Goal: Task Accomplishment & Management: Complete application form

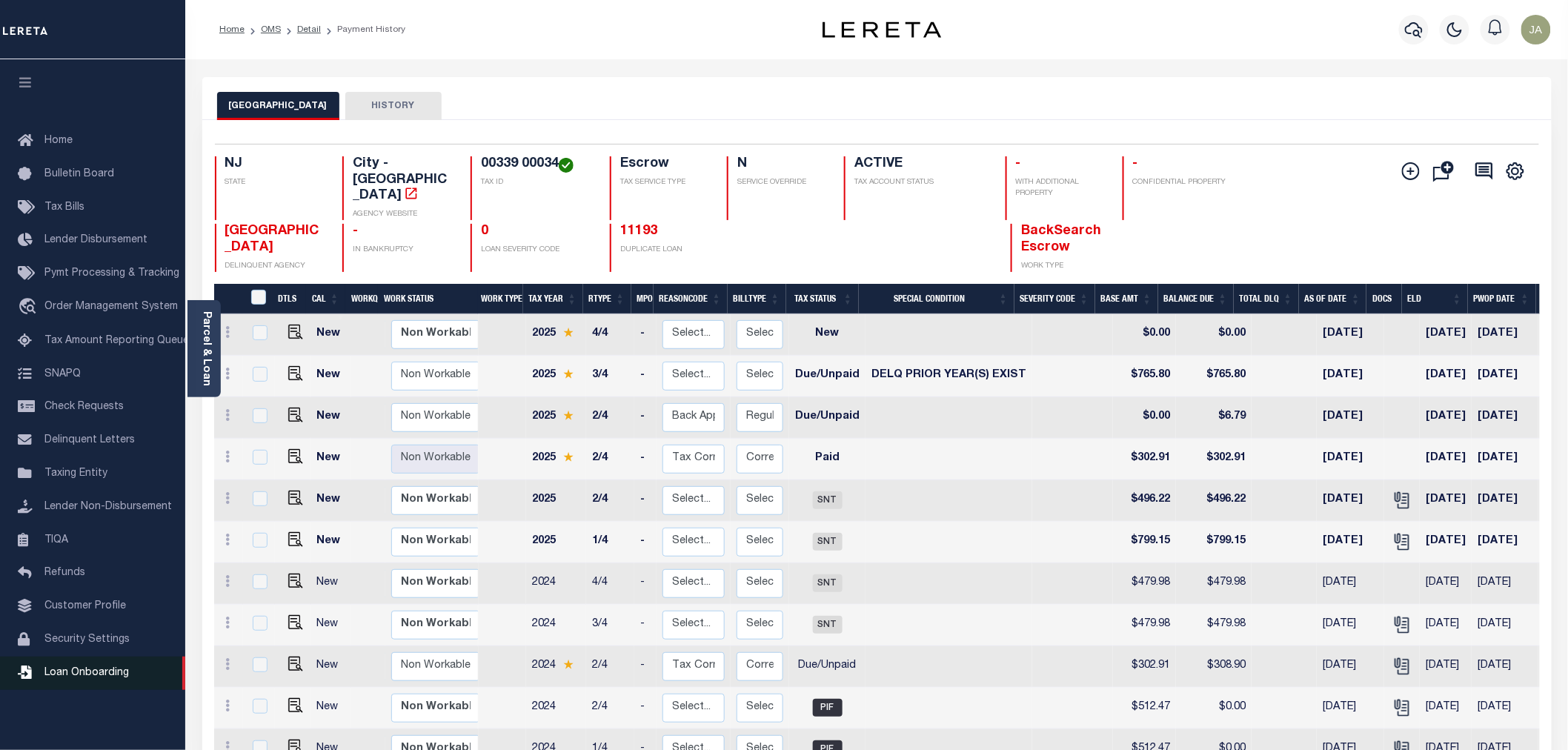
click at [63, 675] on span "Loan Onboarding" at bounding box center [86, 673] width 84 height 11
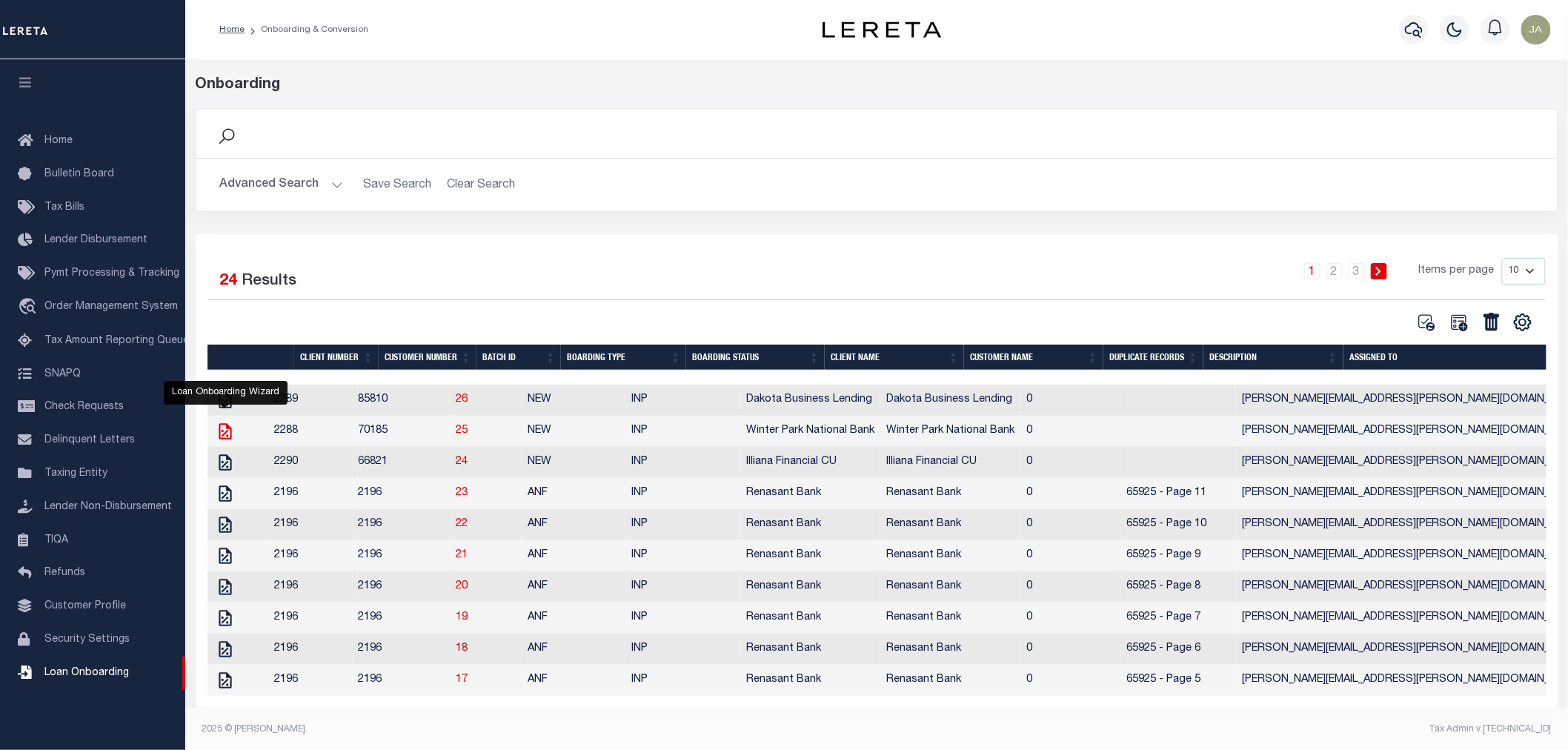
click at [223, 435] on icon "" at bounding box center [225, 431] width 20 height 20
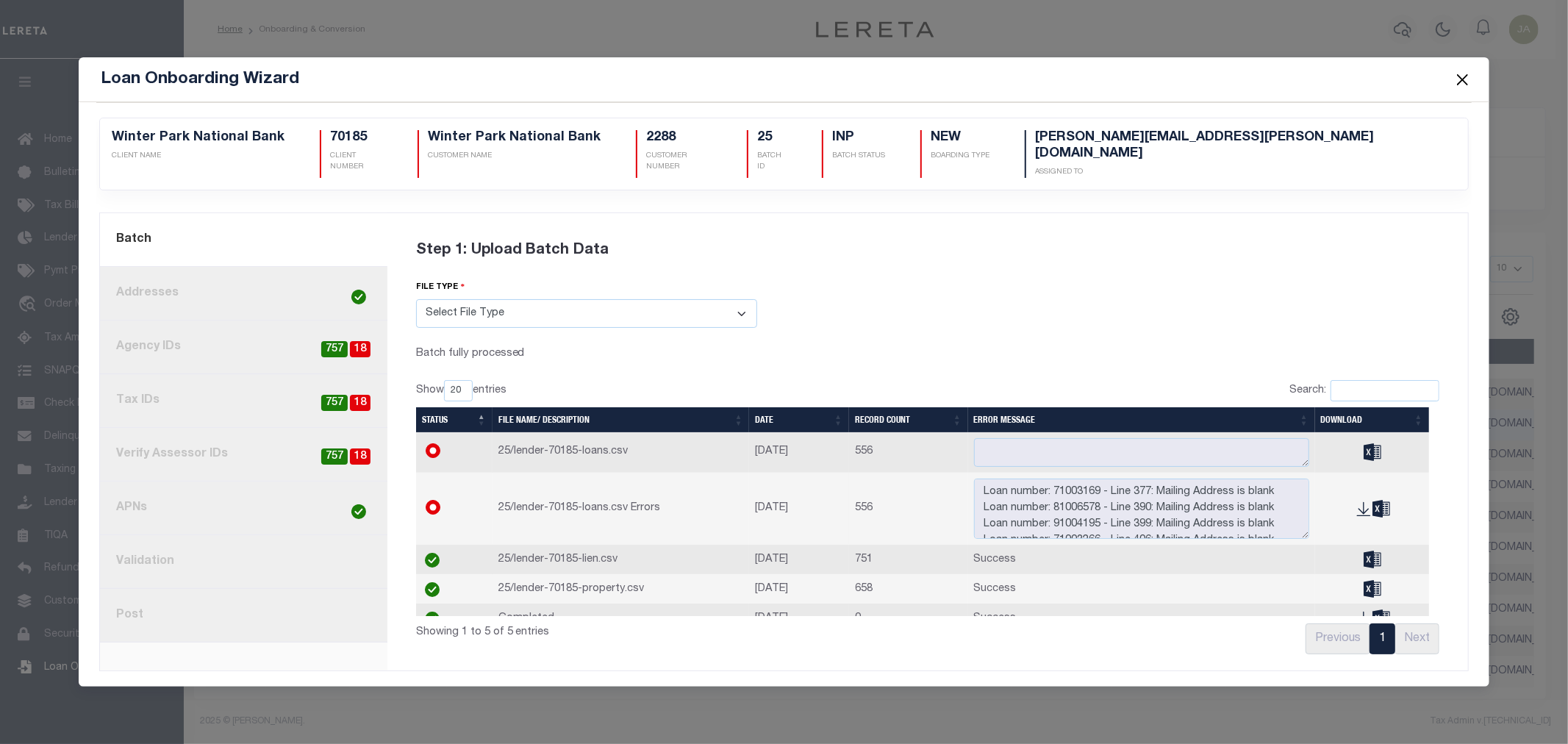
click at [353, 343] on span "18" at bounding box center [359, 349] width 20 height 17
radio input "true"
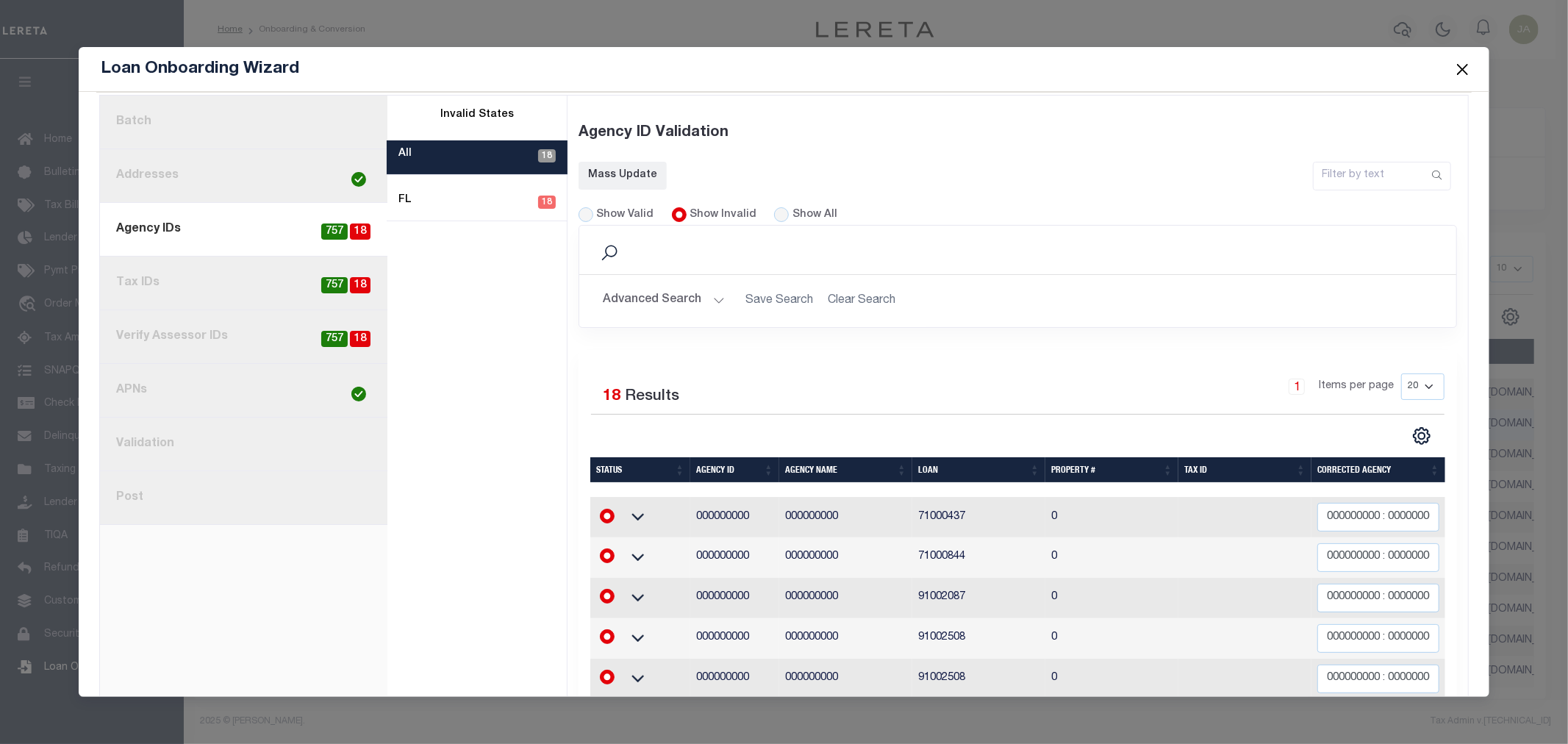
scroll to position [82, 0]
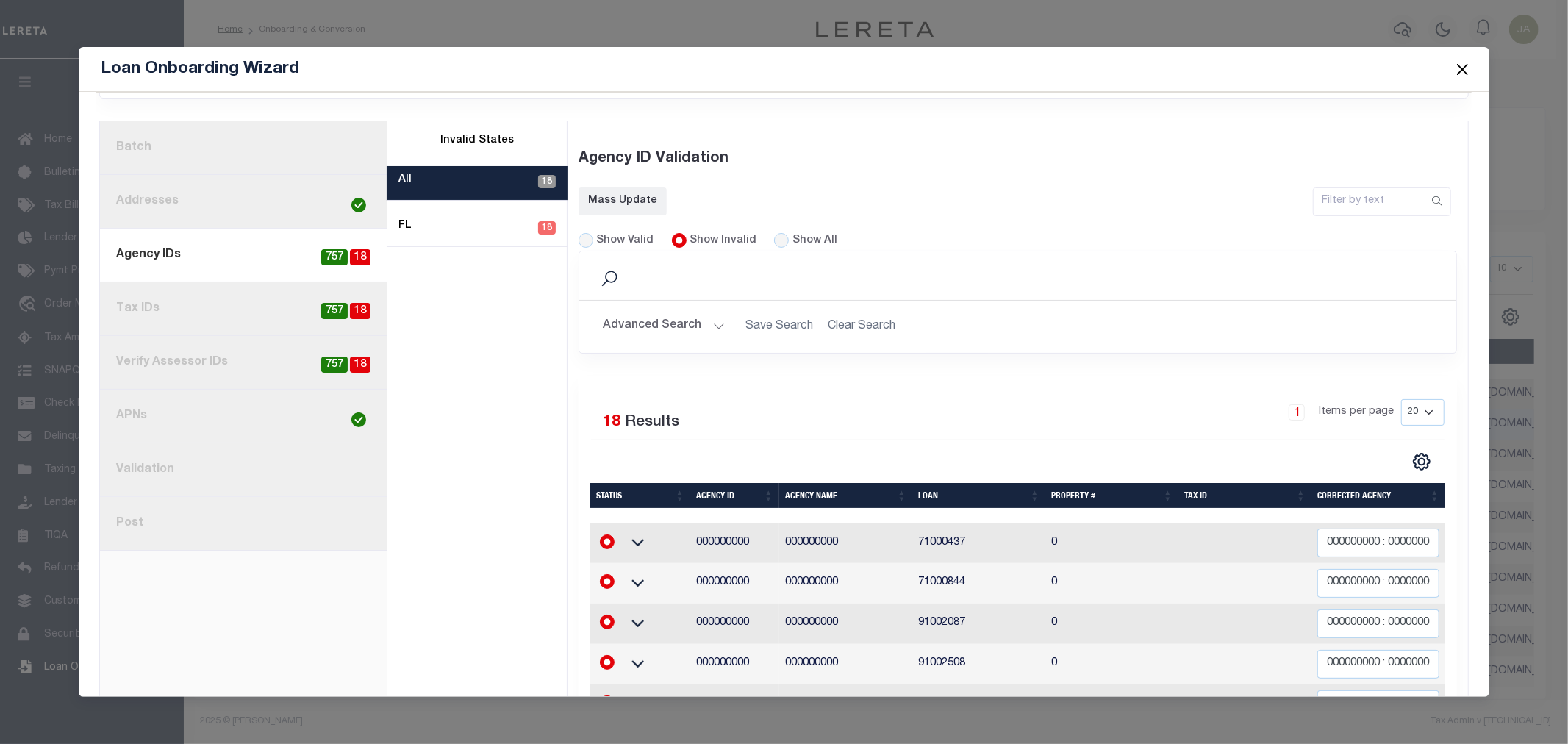
click at [210, 512] on link "8. Post" at bounding box center [244, 523] width 288 height 53
radio input "true"
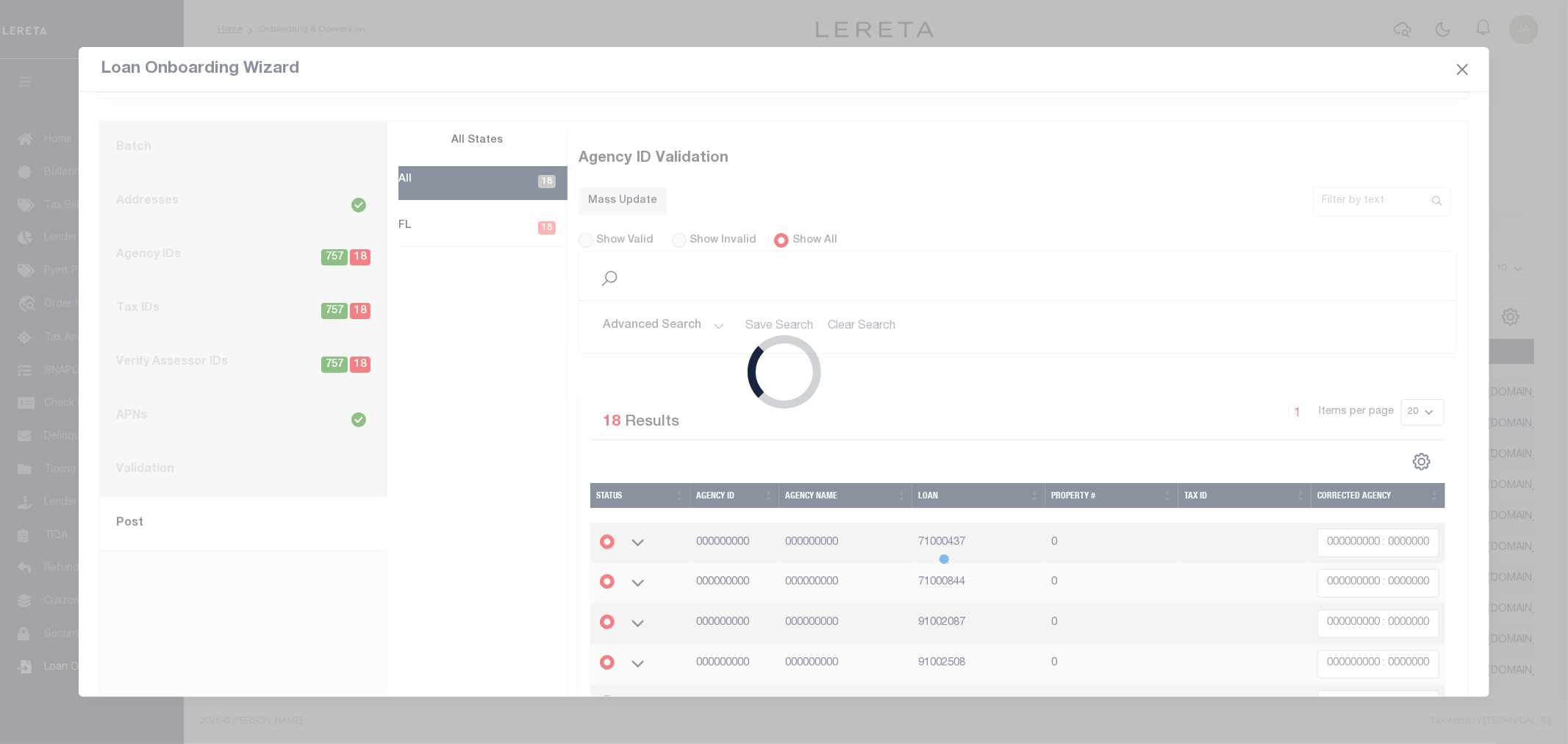
scroll to position [0, 0]
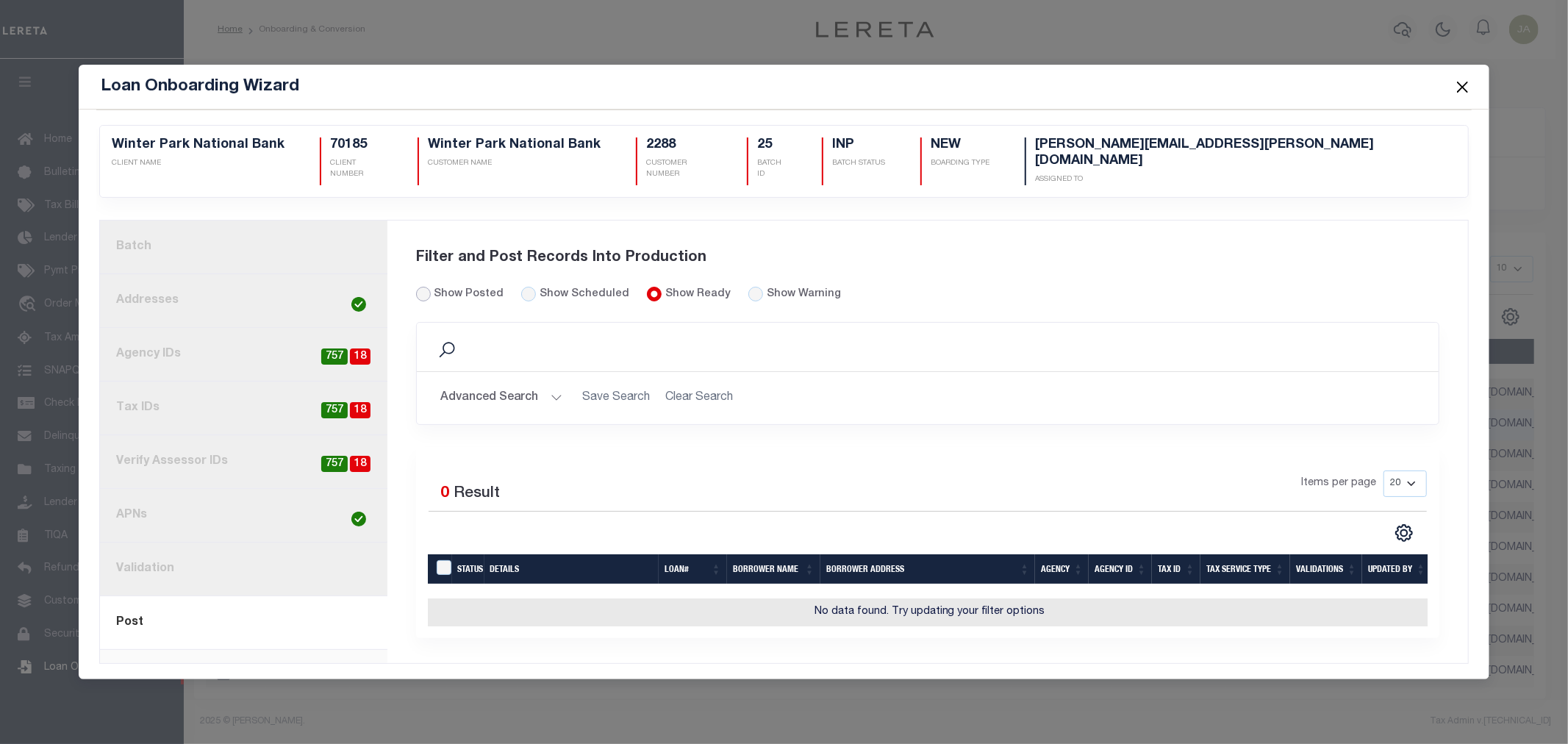
click at [422, 287] on input "Show Posted" at bounding box center [423, 293] width 15 height 15
radio input "true"
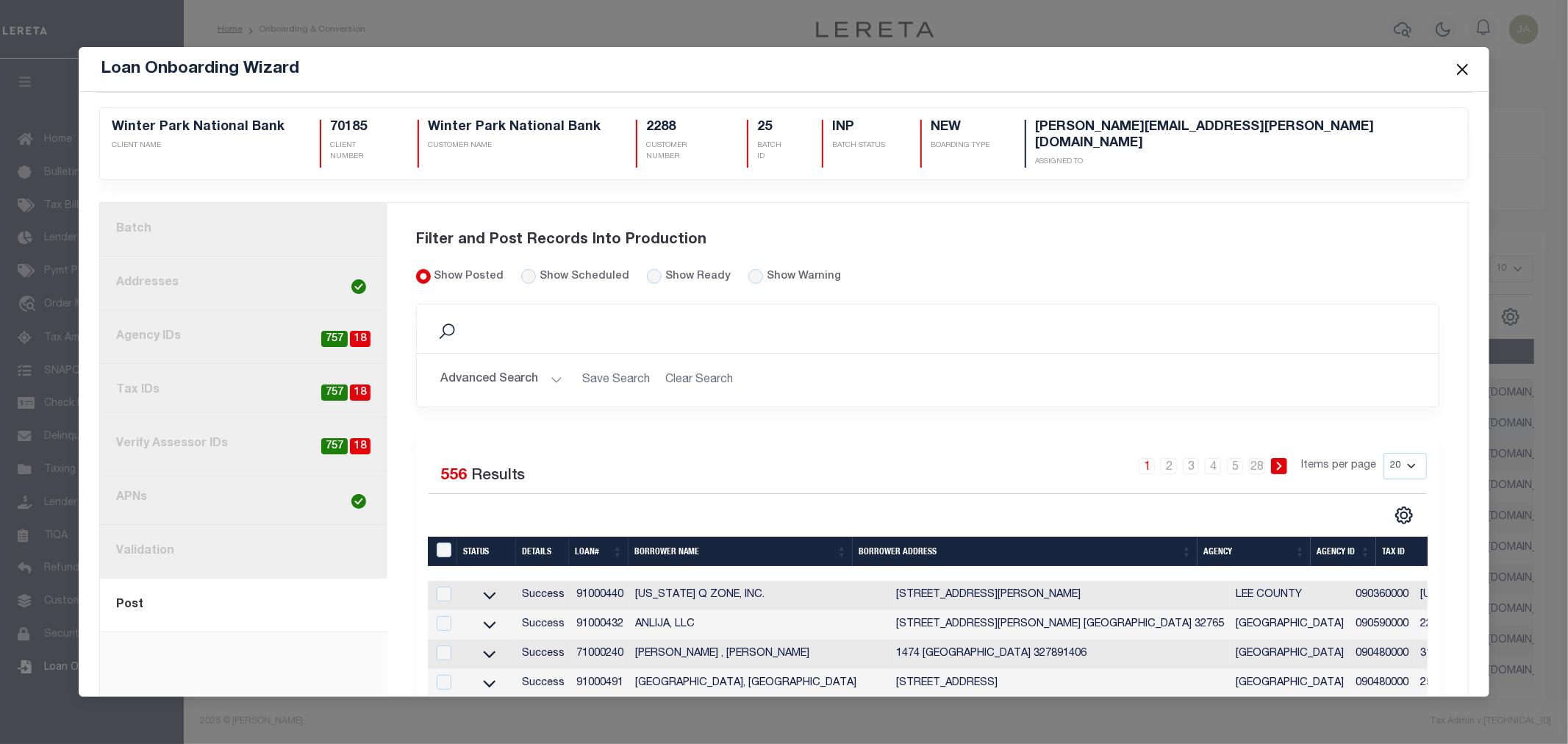
click at [216, 592] on link "current step: 8. Post" at bounding box center [244, 604] width 288 height 53
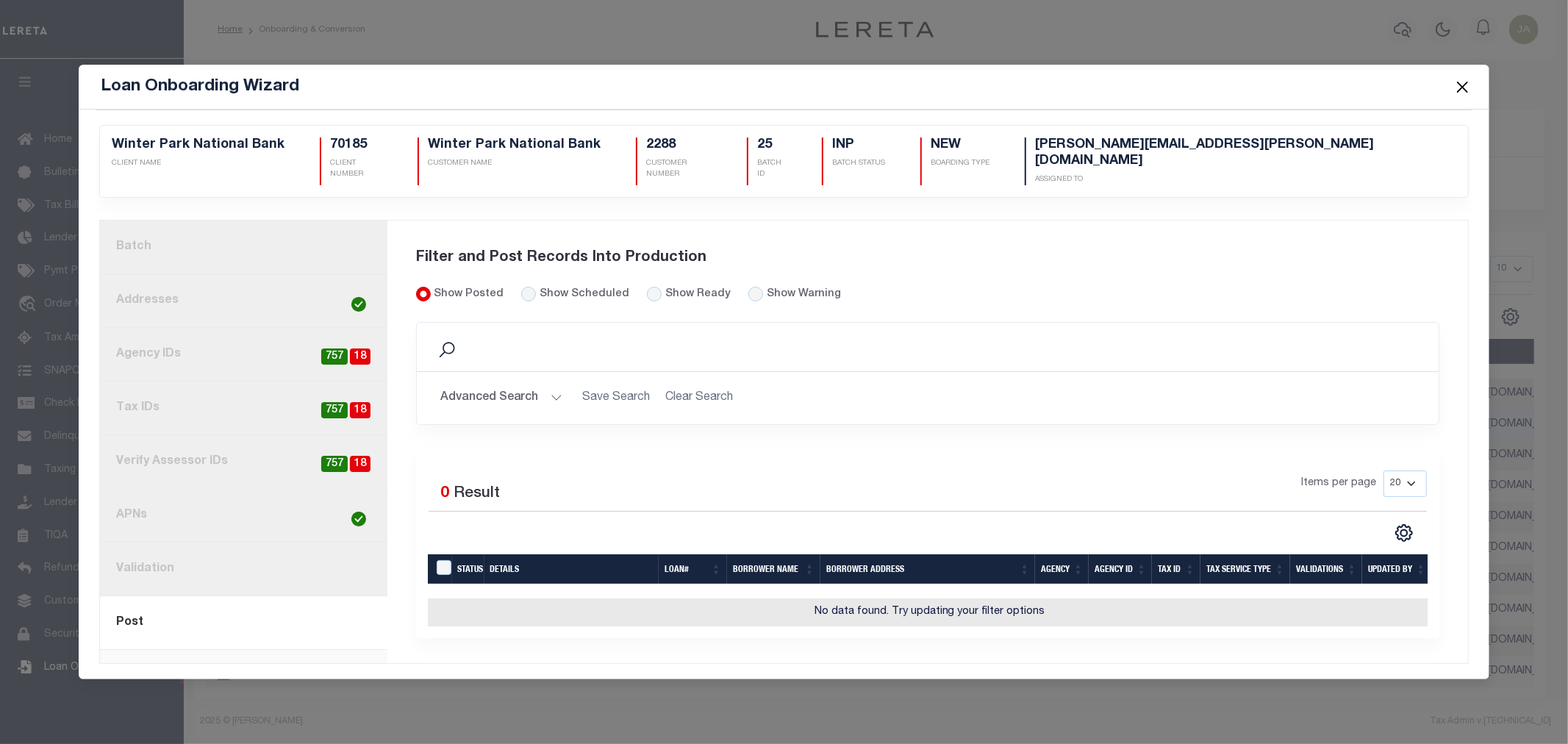
click at [206, 237] on link "1. Batch" at bounding box center [244, 247] width 288 height 53
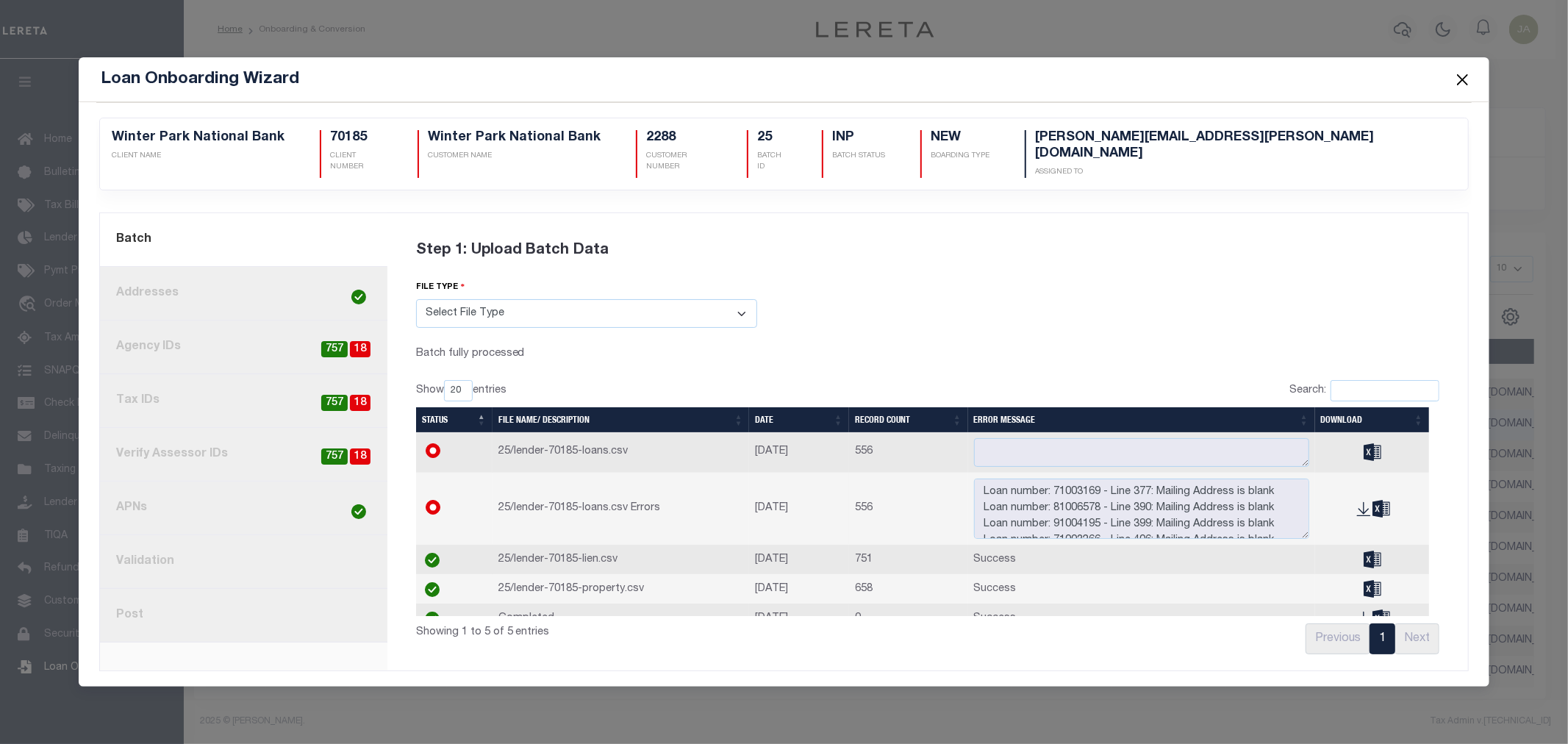
click at [360, 342] on span "18" at bounding box center [359, 349] width 20 height 17
radio input "true"
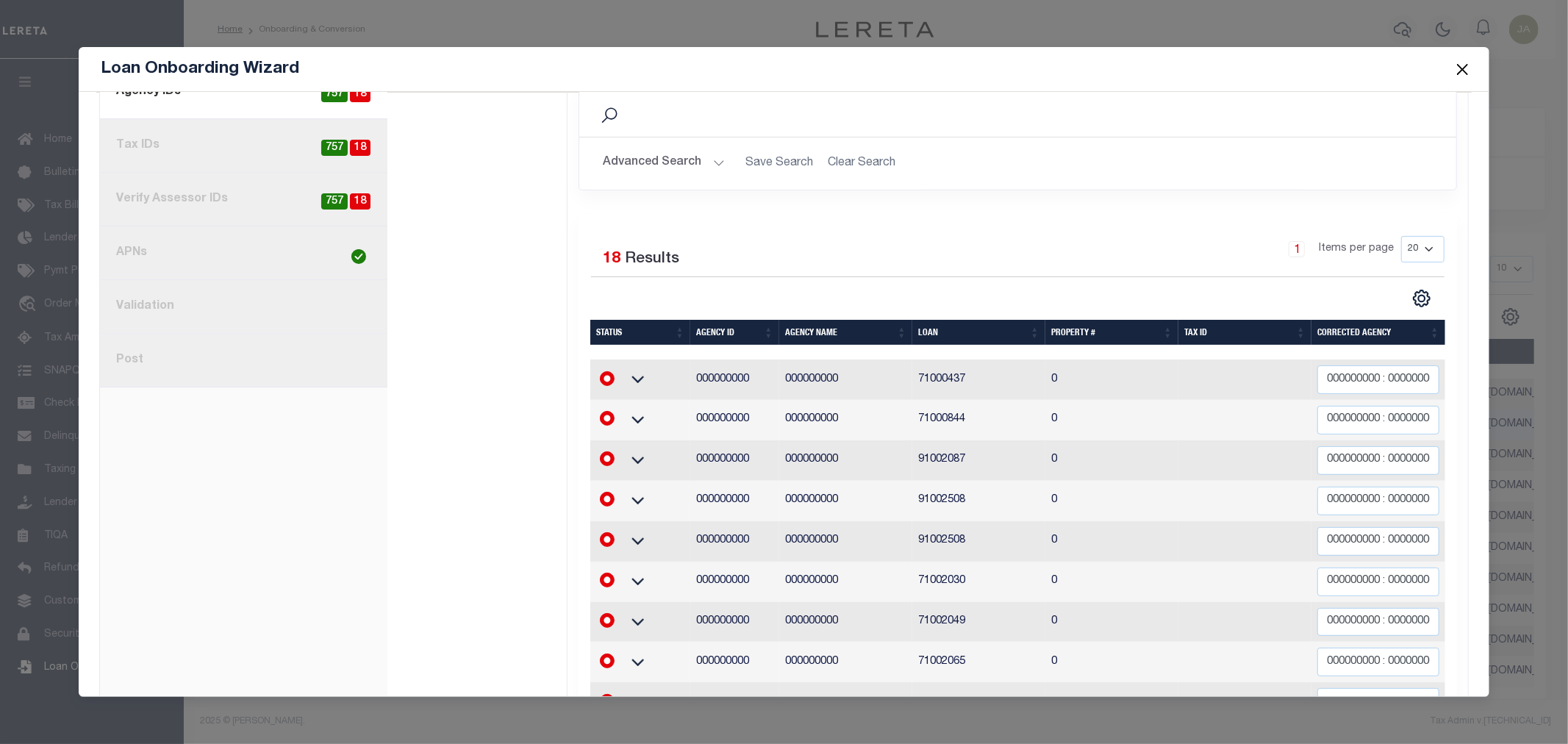
scroll to position [163, 0]
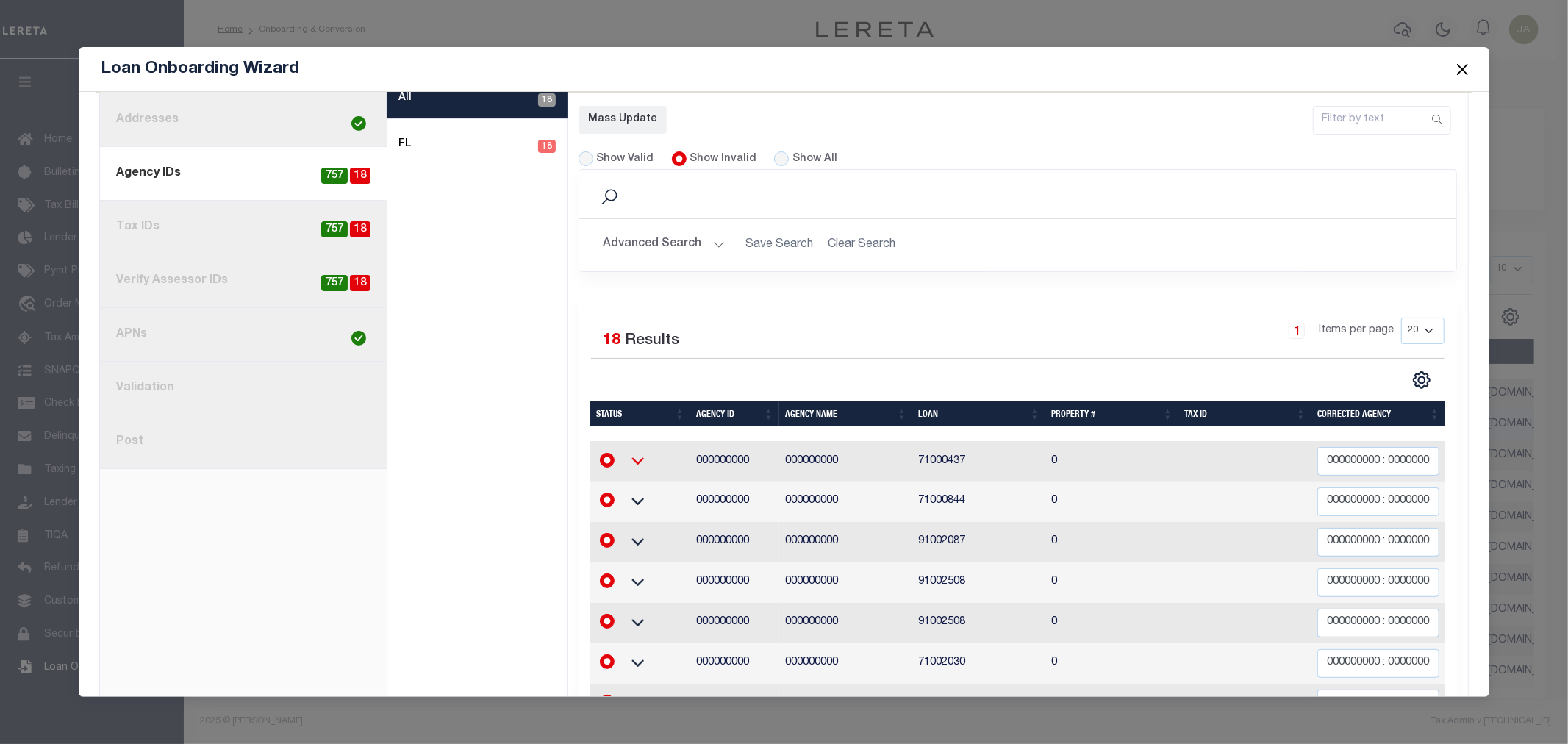
click at [630, 454] on icon at bounding box center [638, 460] width 37 height 16
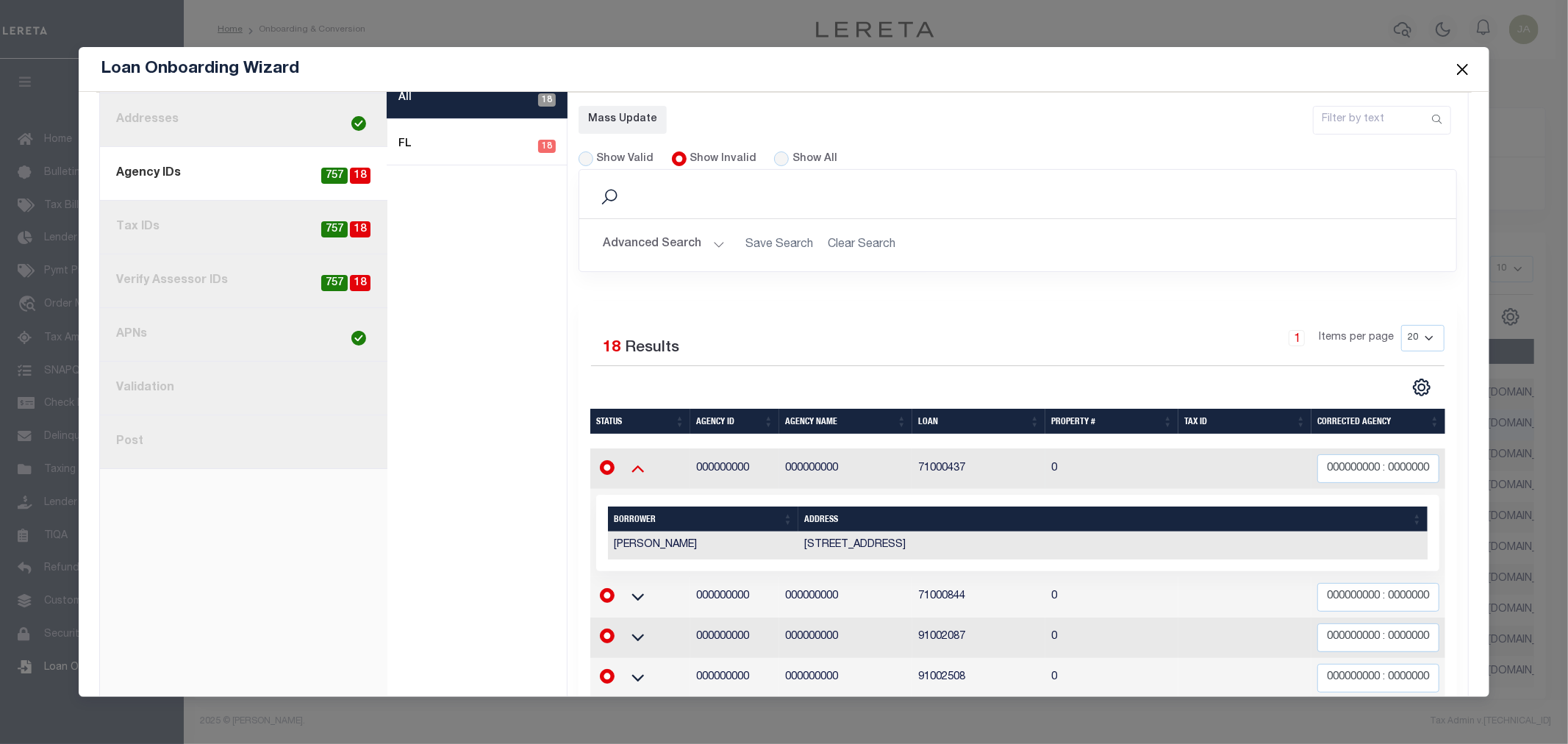
click at [630, 460] on icon at bounding box center [638, 468] width 37 height 16
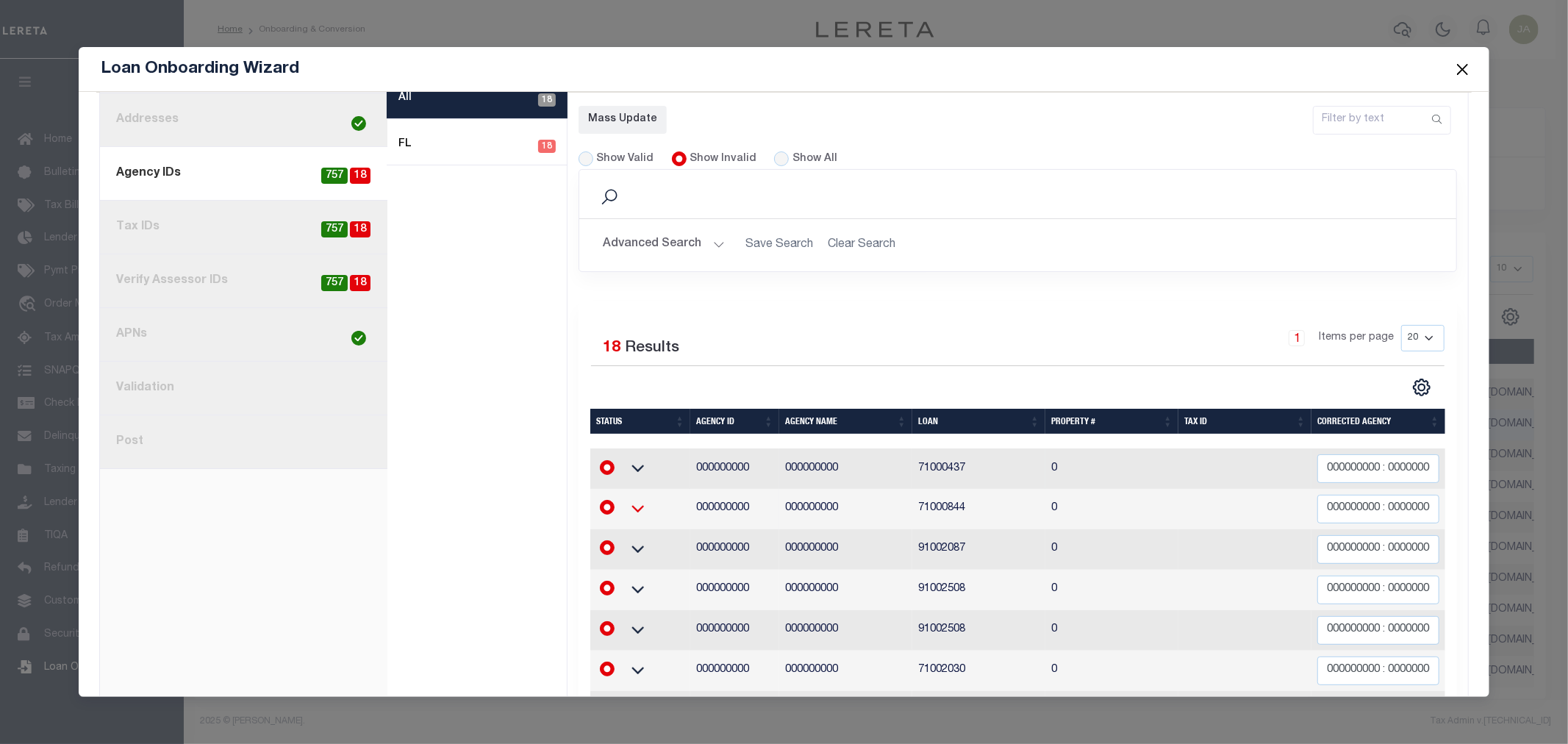
click at [632, 506] on icon at bounding box center [637, 510] width 13 height 8
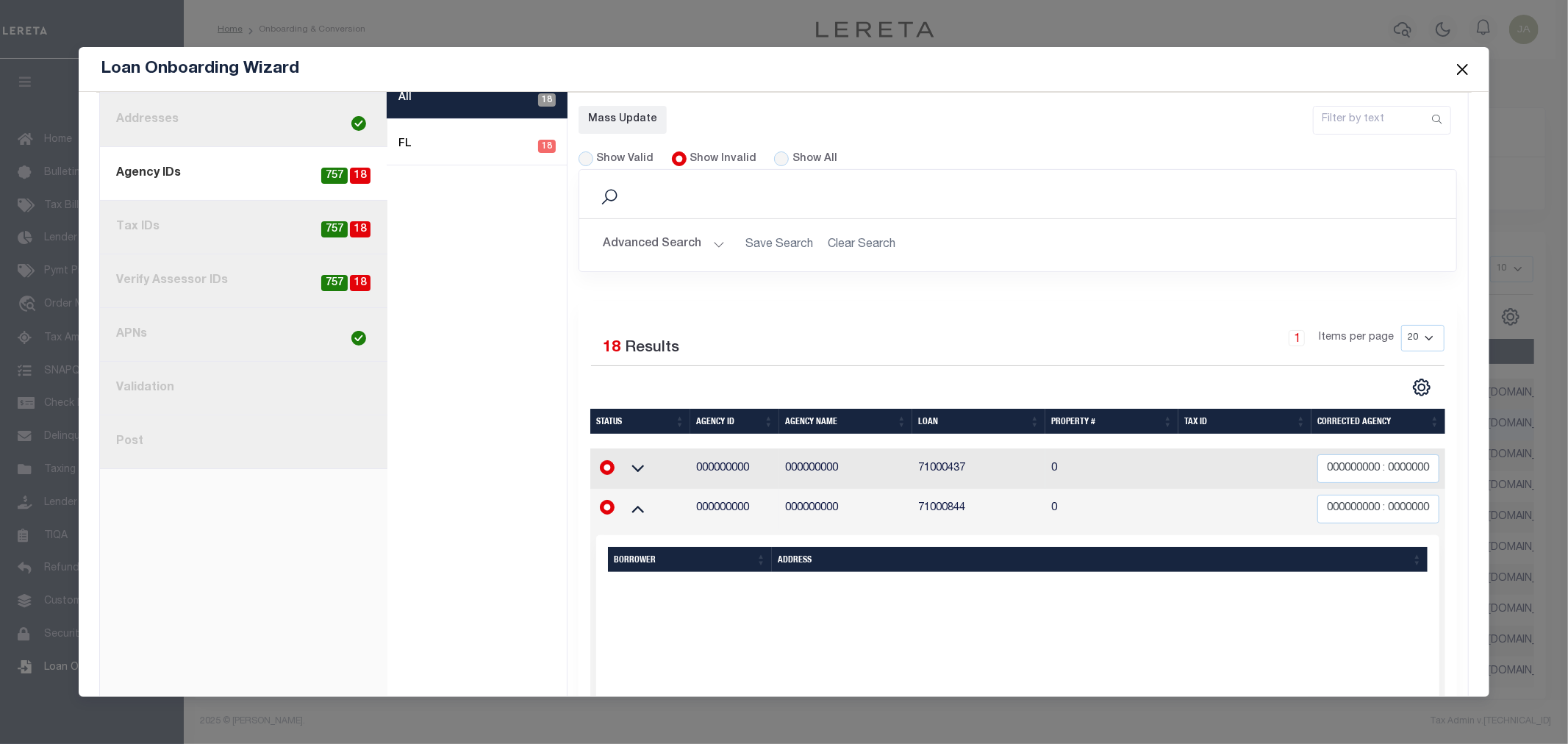
click at [632, 506] on icon at bounding box center [637, 510] width 13 height 8
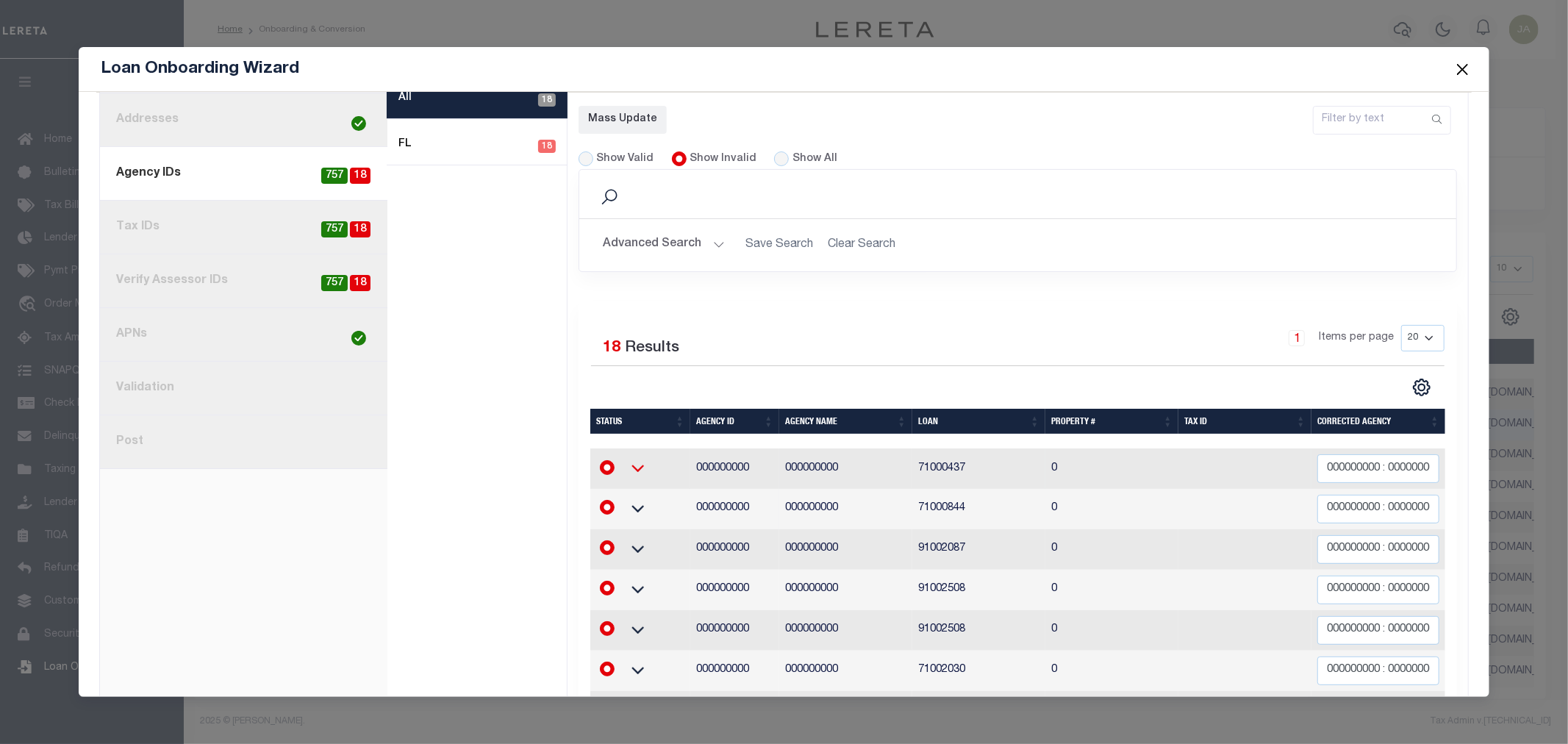
click at [634, 460] on icon at bounding box center [638, 468] width 37 height 16
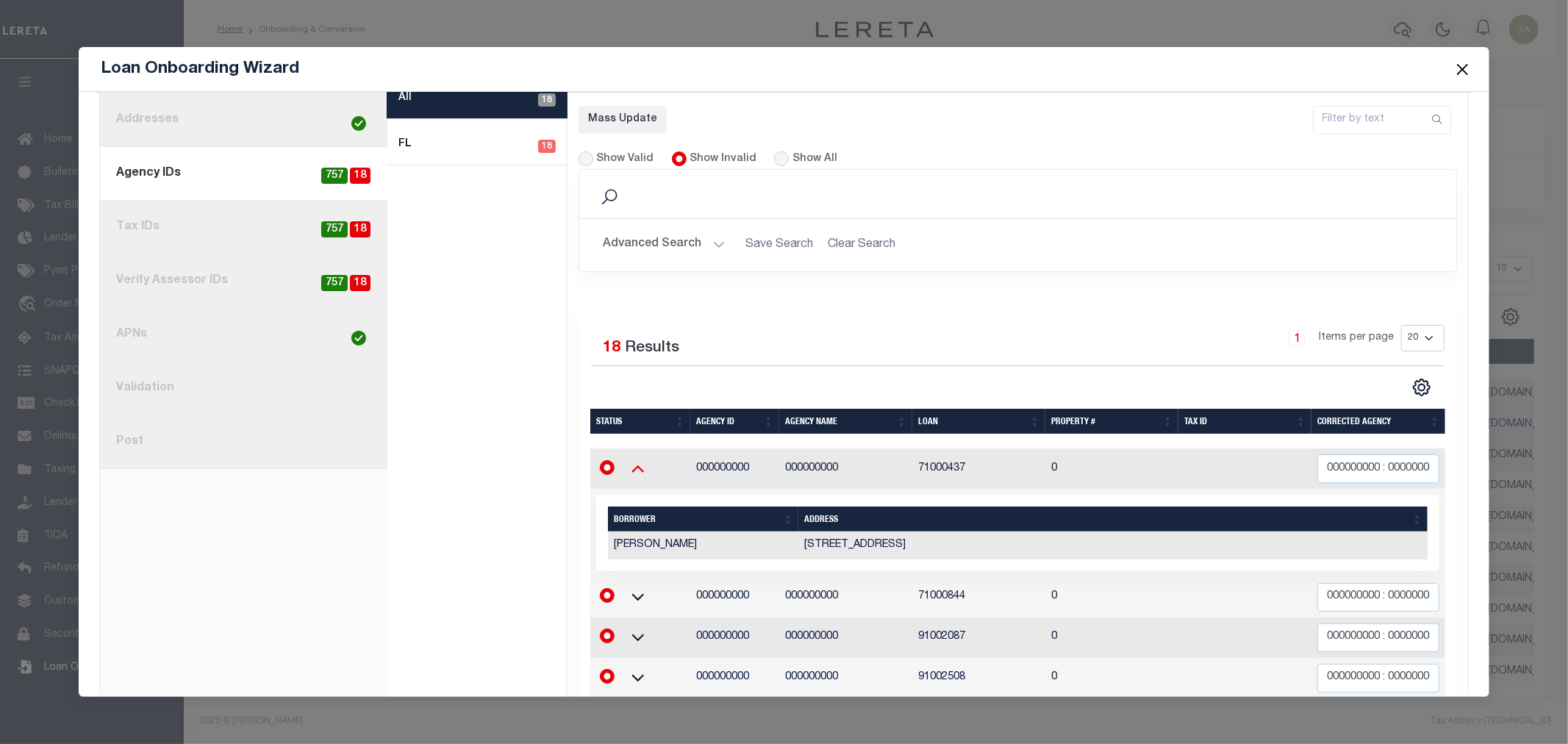
click at [634, 460] on icon at bounding box center [638, 468] width 37 height 16
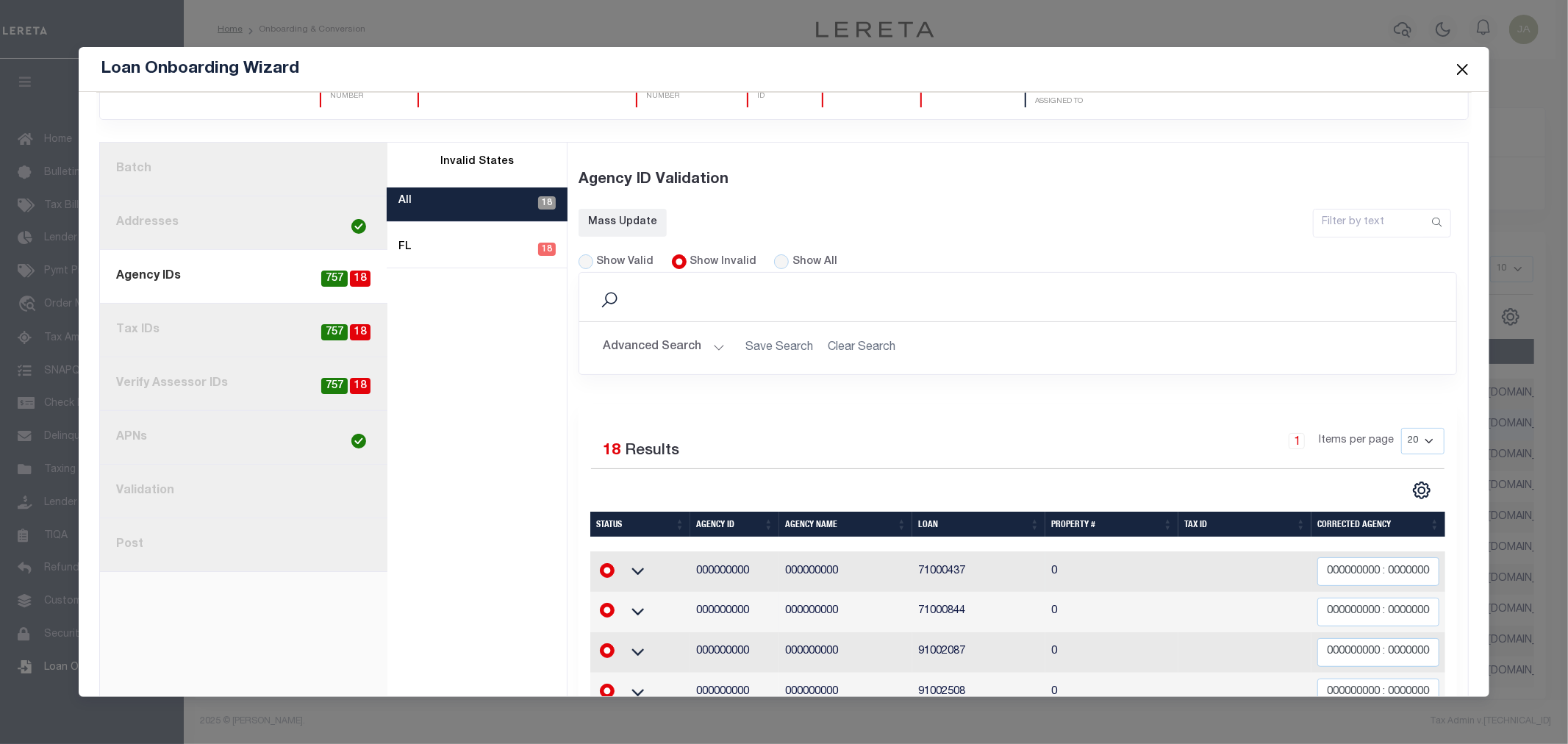
scroll to position [0, 0]
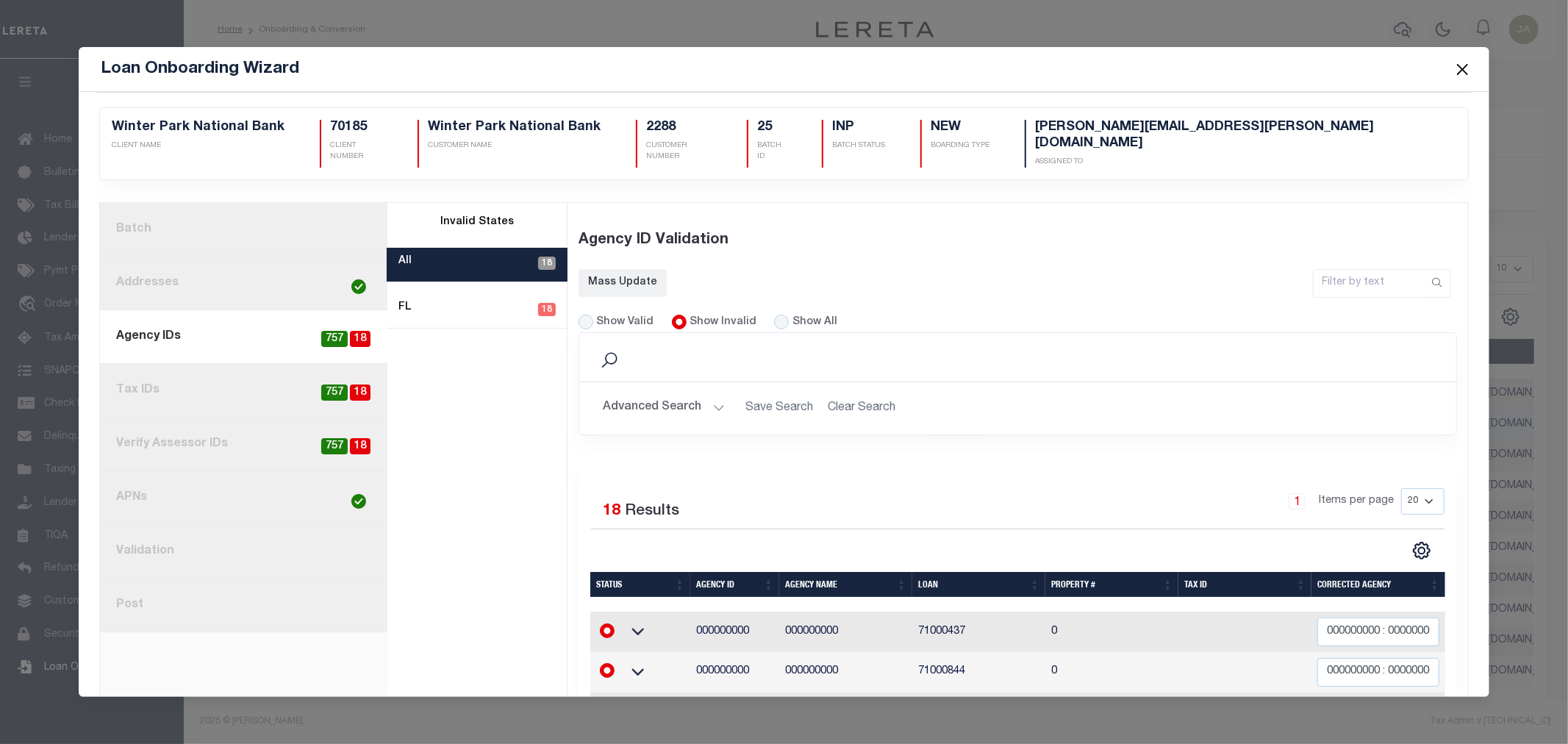
click at [208, 211] on link "1. Batch" at bounding box center [244, 229] width 288 height 53
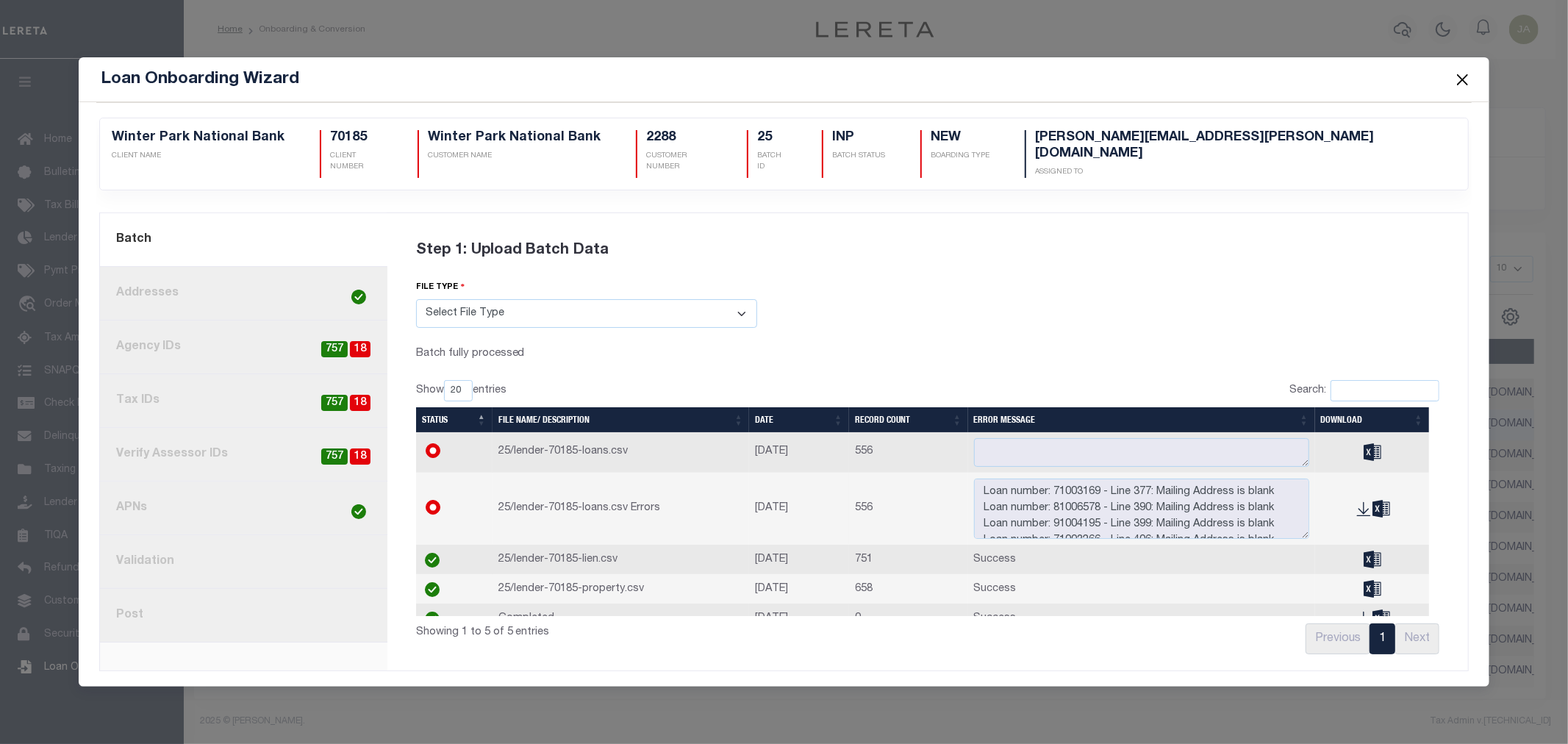
click at [289, 621] on link "8. Post" at bounding box center [244, 615] width 288 height 53
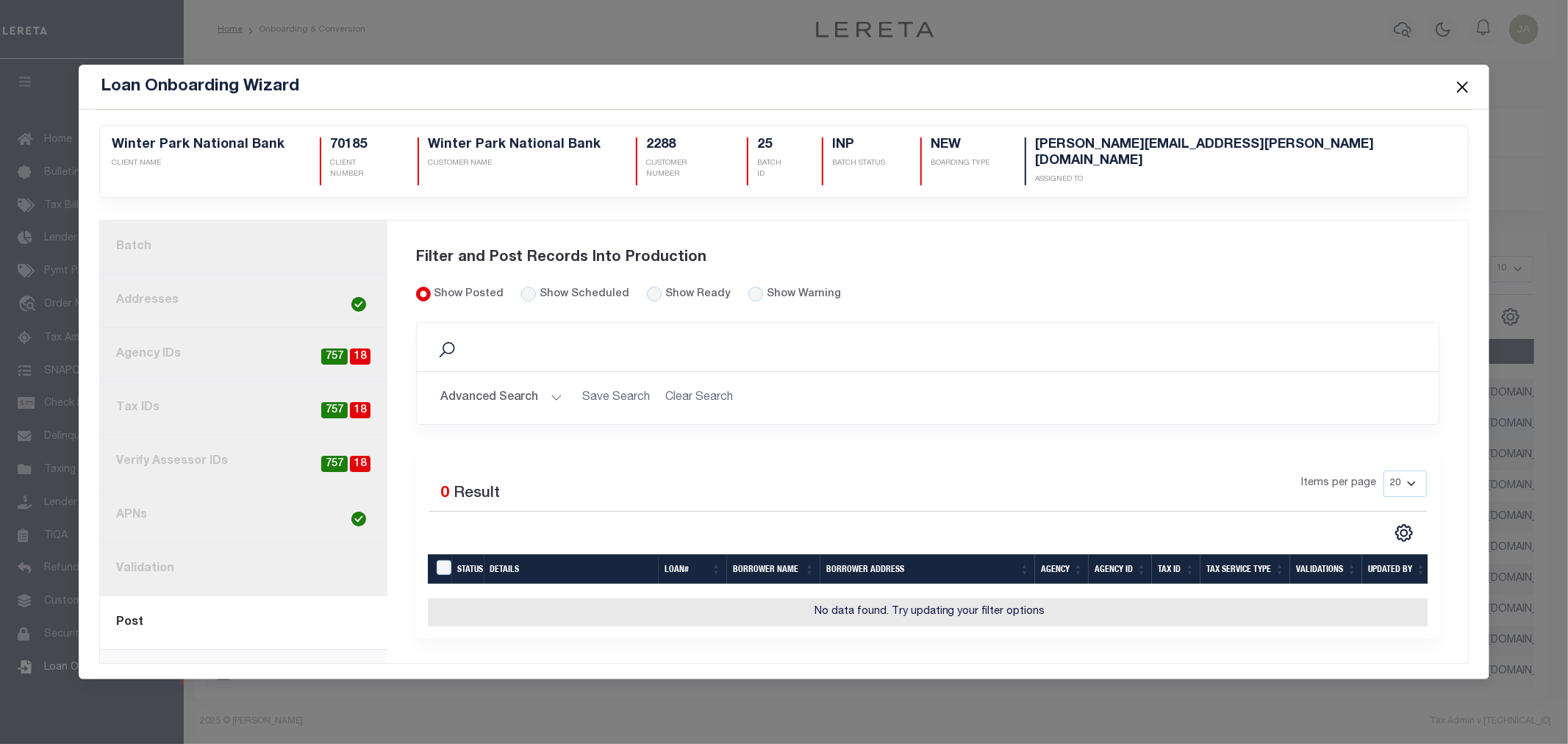
click at [360, 349] on span "18" at bounding box center [359, 356] width 20 height 17
radio input "false"
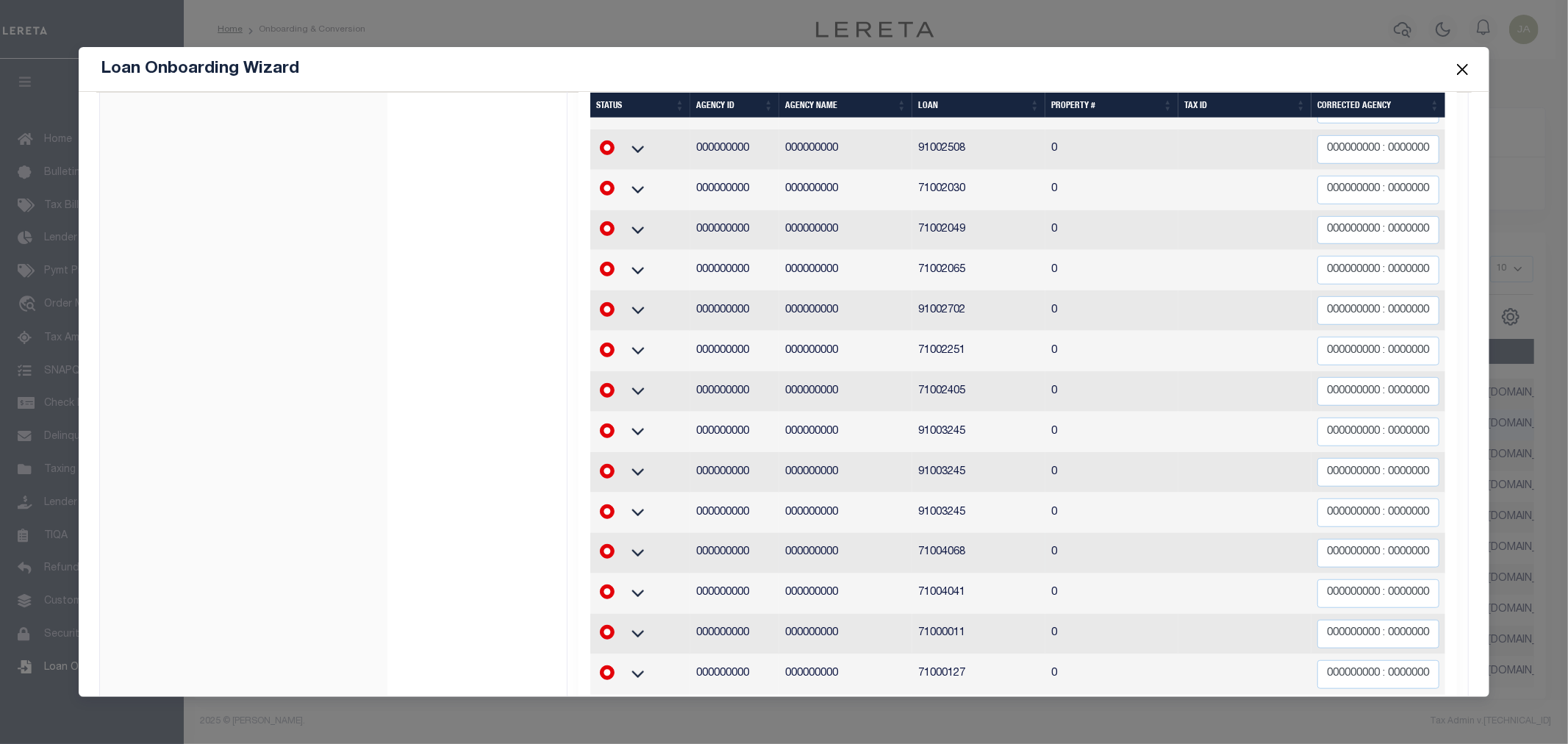
scroll to position [585, 0]
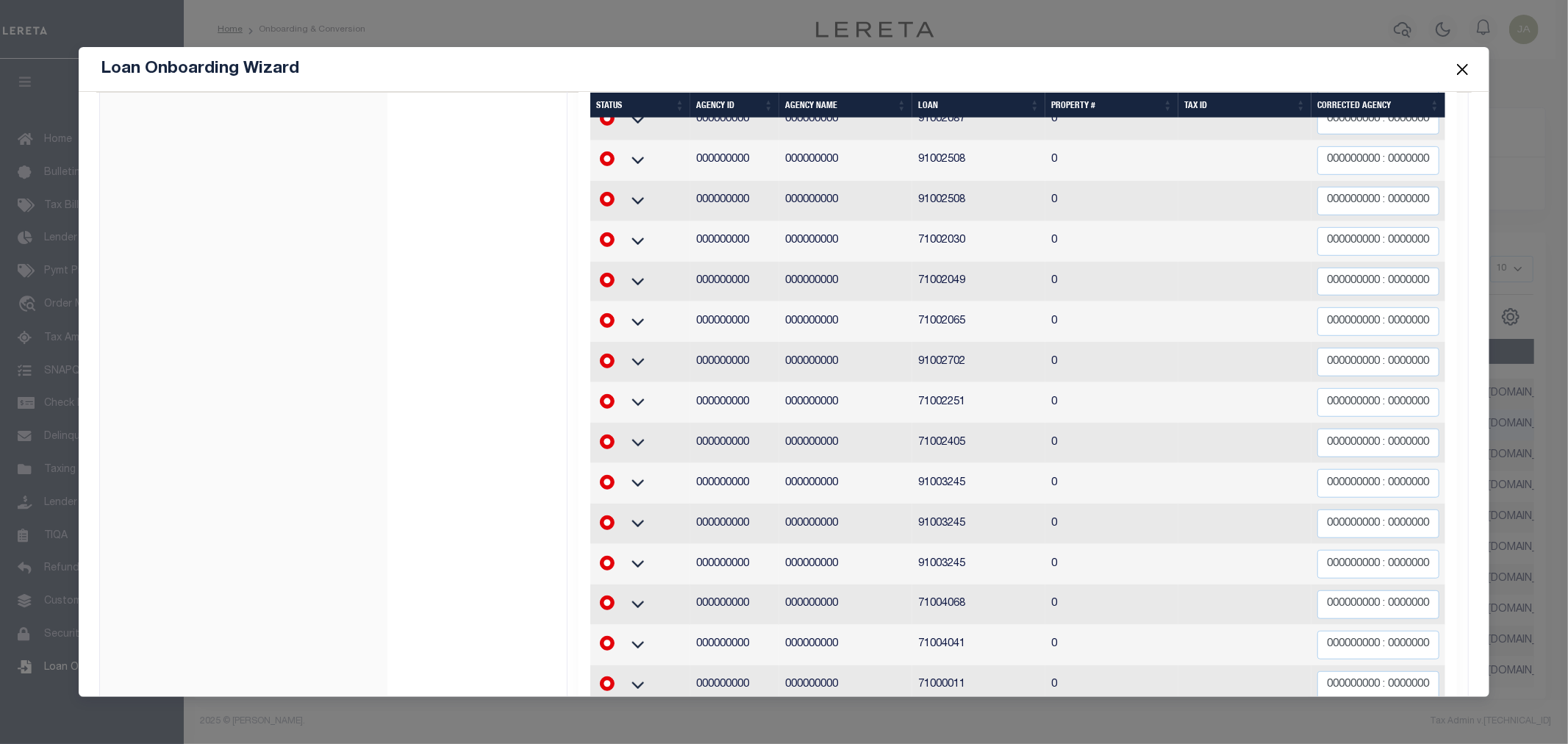
click at [1466, 65] on button "Close" at bounding box center [1462, 69] width 19 height 19
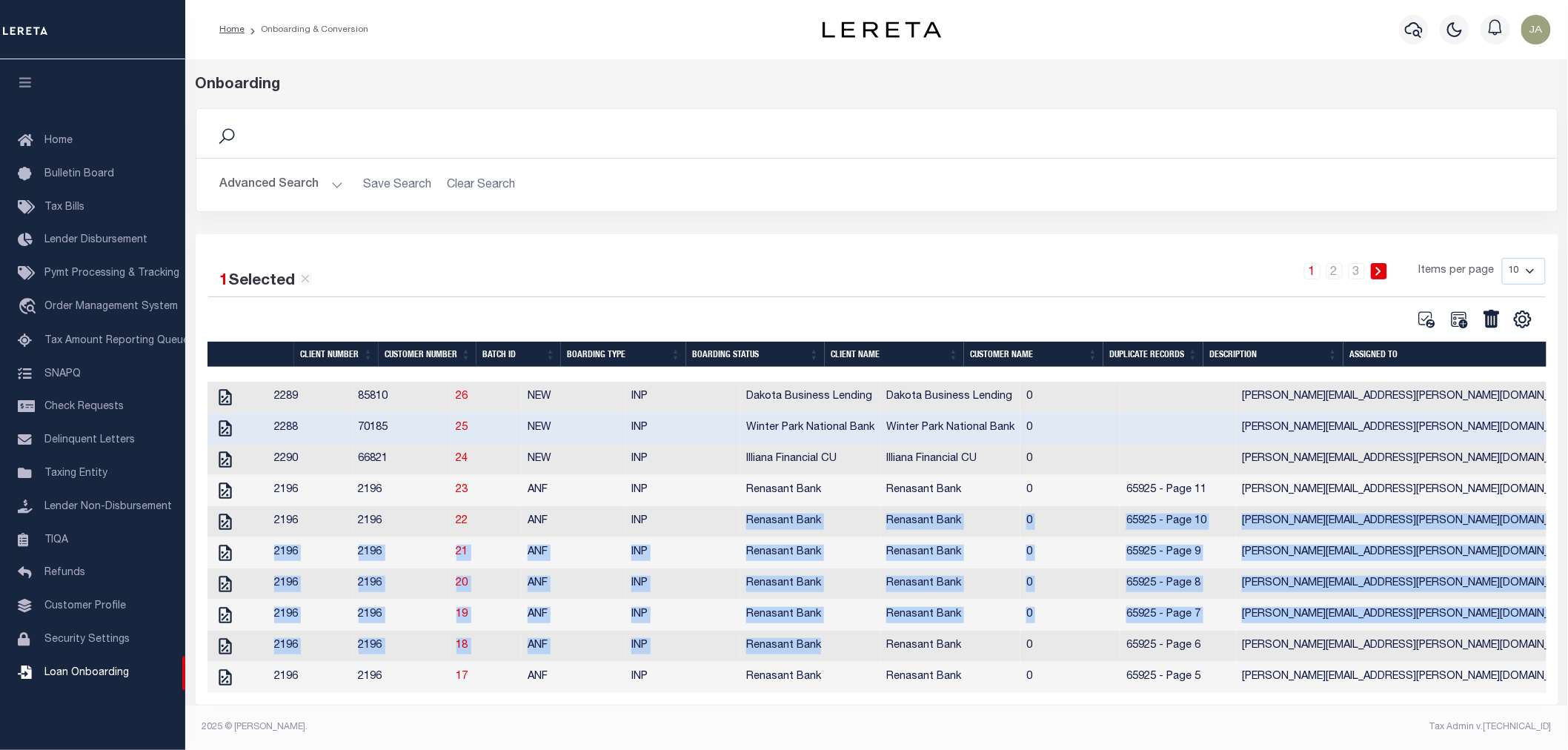
drag, startPoint x: 879, startPoint y: 616, endPoint x: 987, endPoint y: 744, distance: 167.5
click at [987, 744] on div "Job Submitted Submitted into the job queue Onboarding Search Save Search Clear …" at bounding box center [877, 404] width 1383 height 689
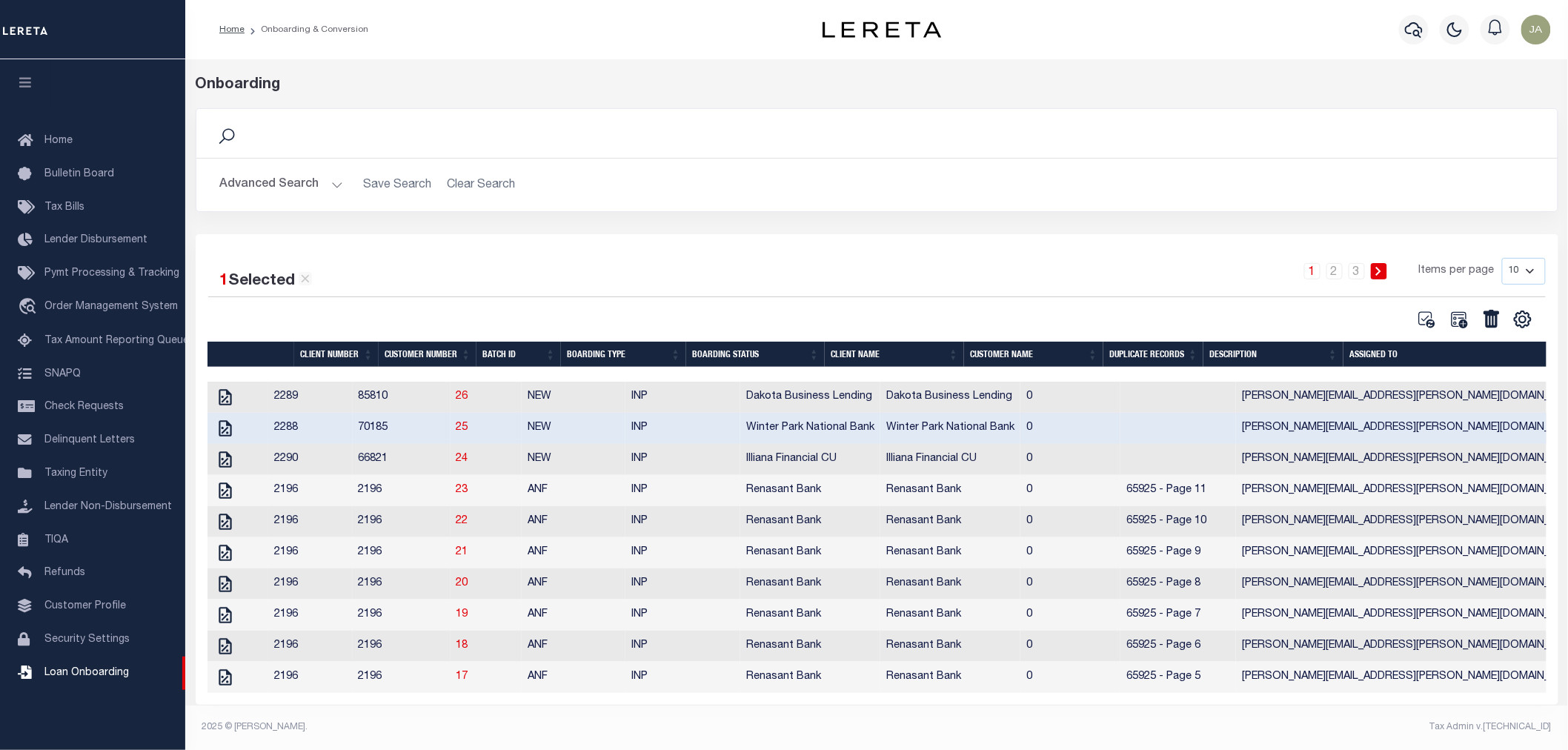
click at [1101, 191] on h2 "Advanced Search Save Search Clear Search" at bounding box center [878, 185] width 1338 height 29
click at [222, 434] on icon "" at bounding box center [225, 428] width 20 height 20
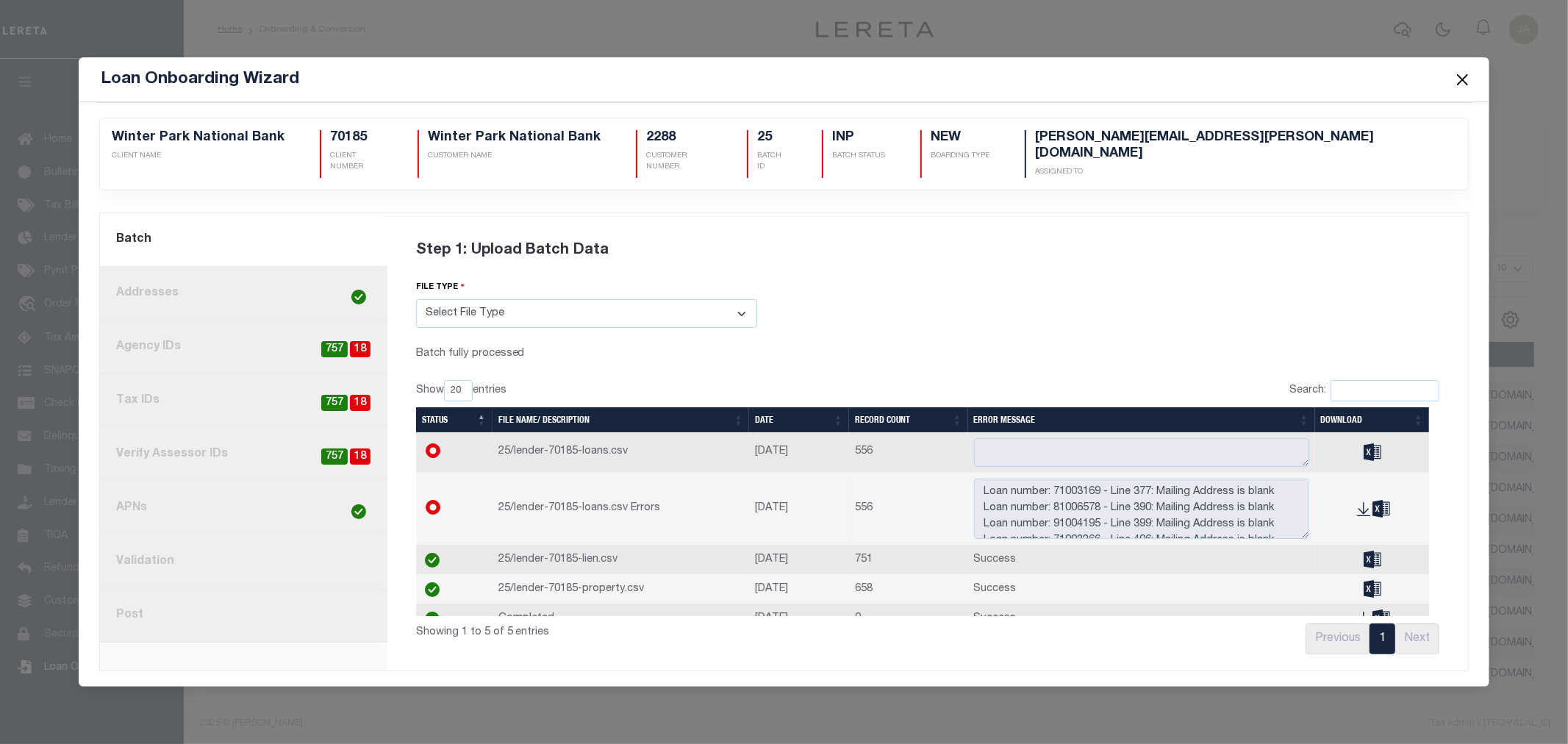
scroll to position [0, 0]
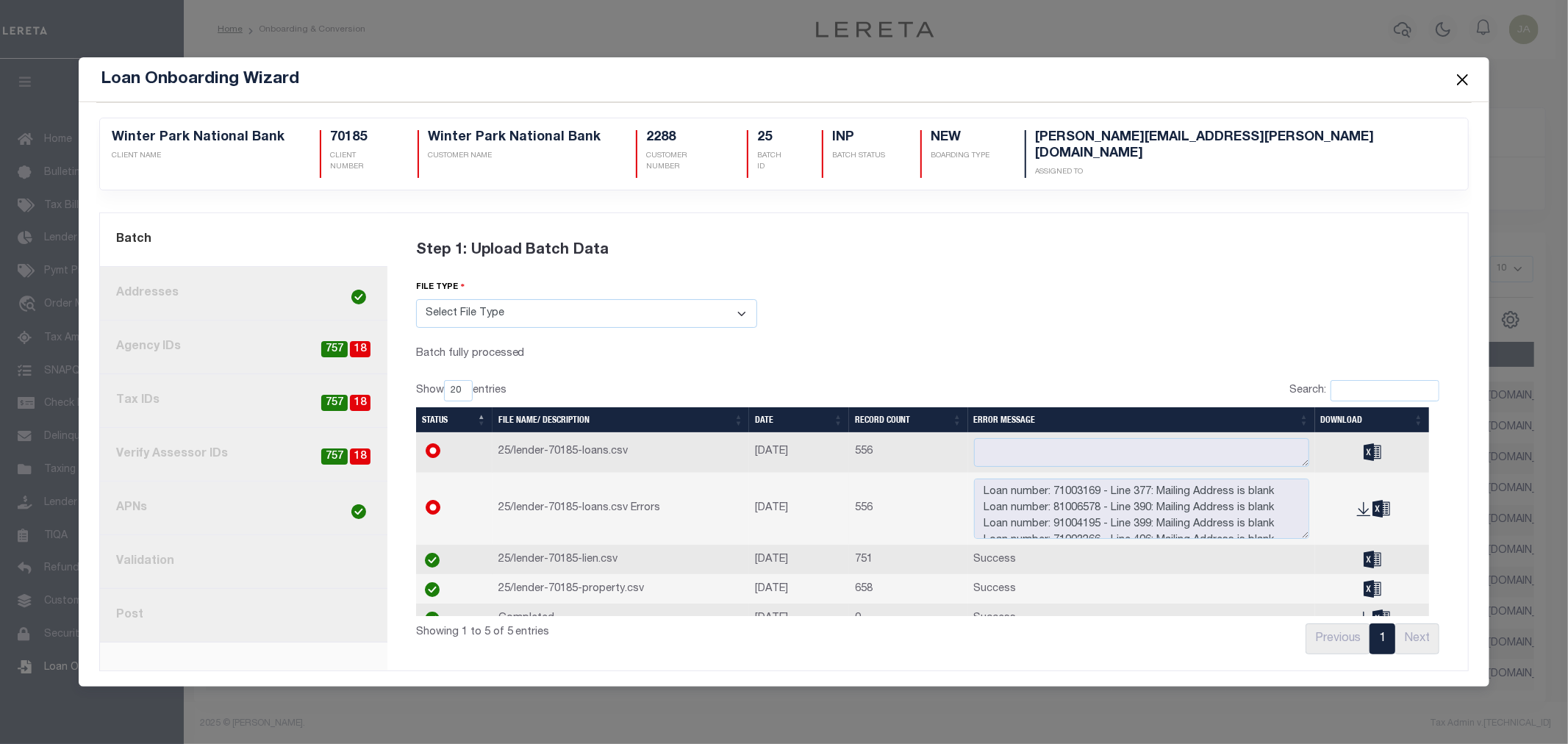
drag, startPoint x: 1253, startPoint y: 188, endPoint x: 1257, endPoint y: 175, distance: 13.6
click at [1257, 175] on div "2288 Winter Park National Bank CLIENT NAME 70185 CLIENT NUMBER Winter Park Nati…" at bounding box center [784, 159] width 1392 height 107
click at [210, 545] on link "7. Validation" at bounding box center [244, 561] width 288 height 53
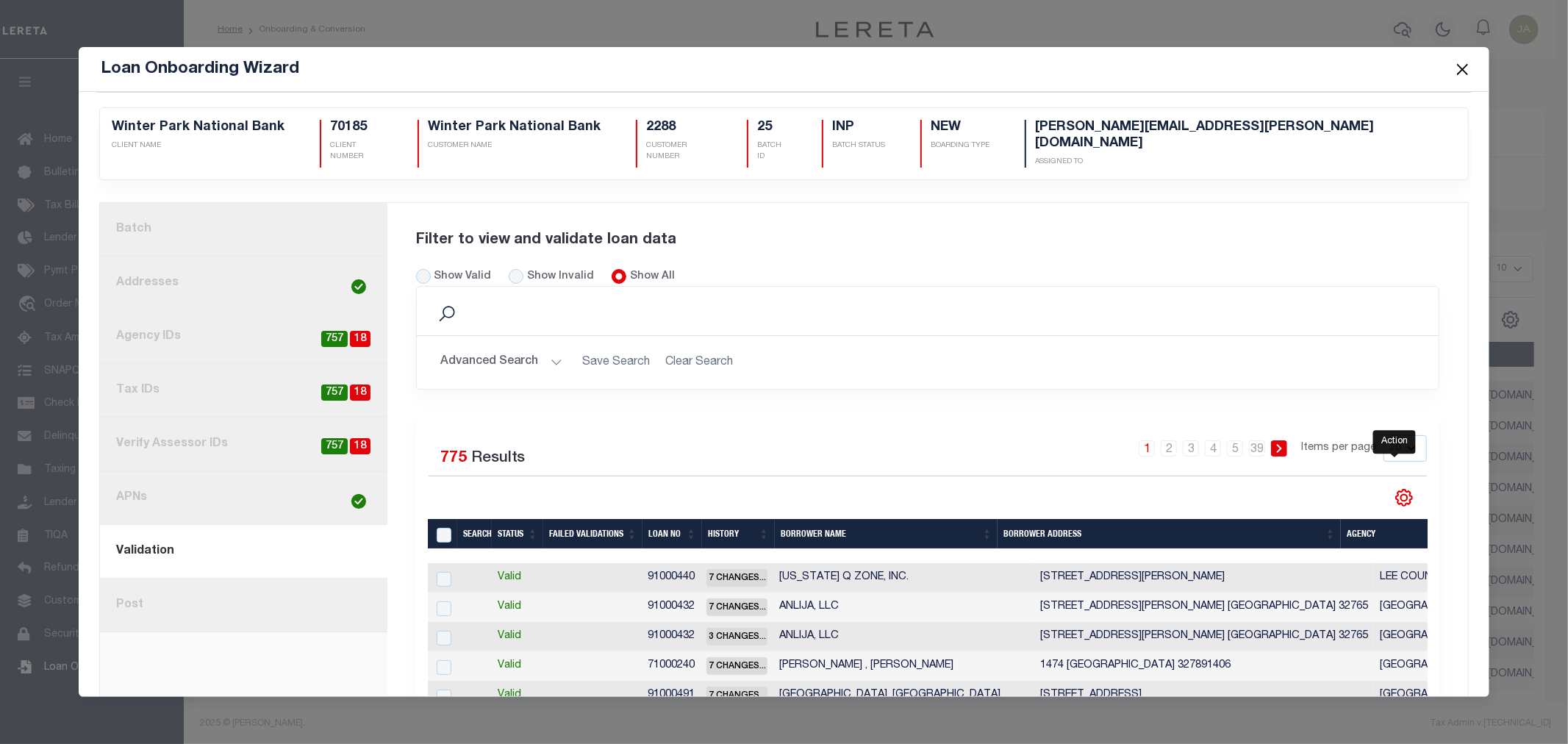
click at [1401, 494] on icon "" at bounding box center [1404, 497] width 7 height 7
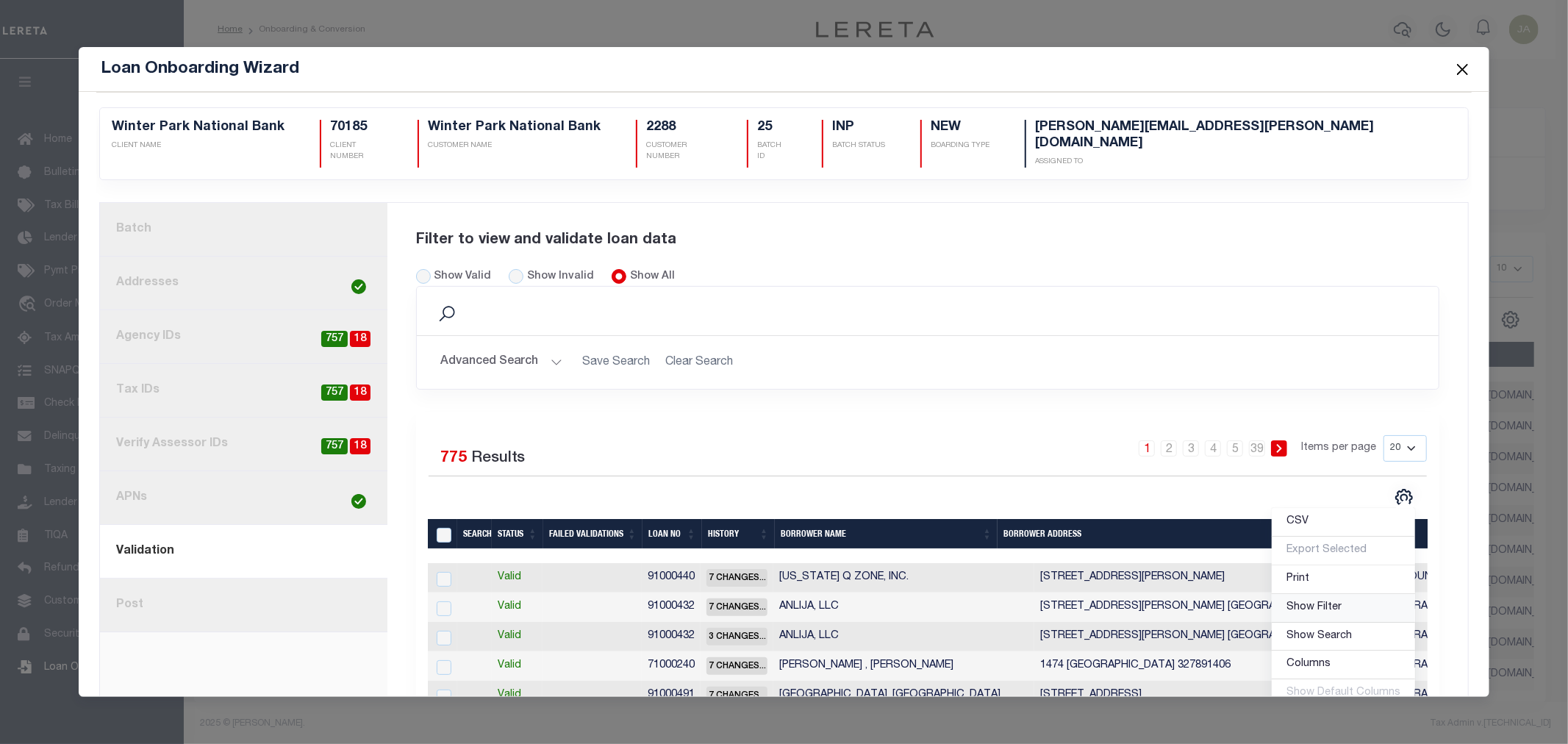
click at [1320, 602] on span "Show Filter" at bounding box center [1313, 607] width 55 height 11
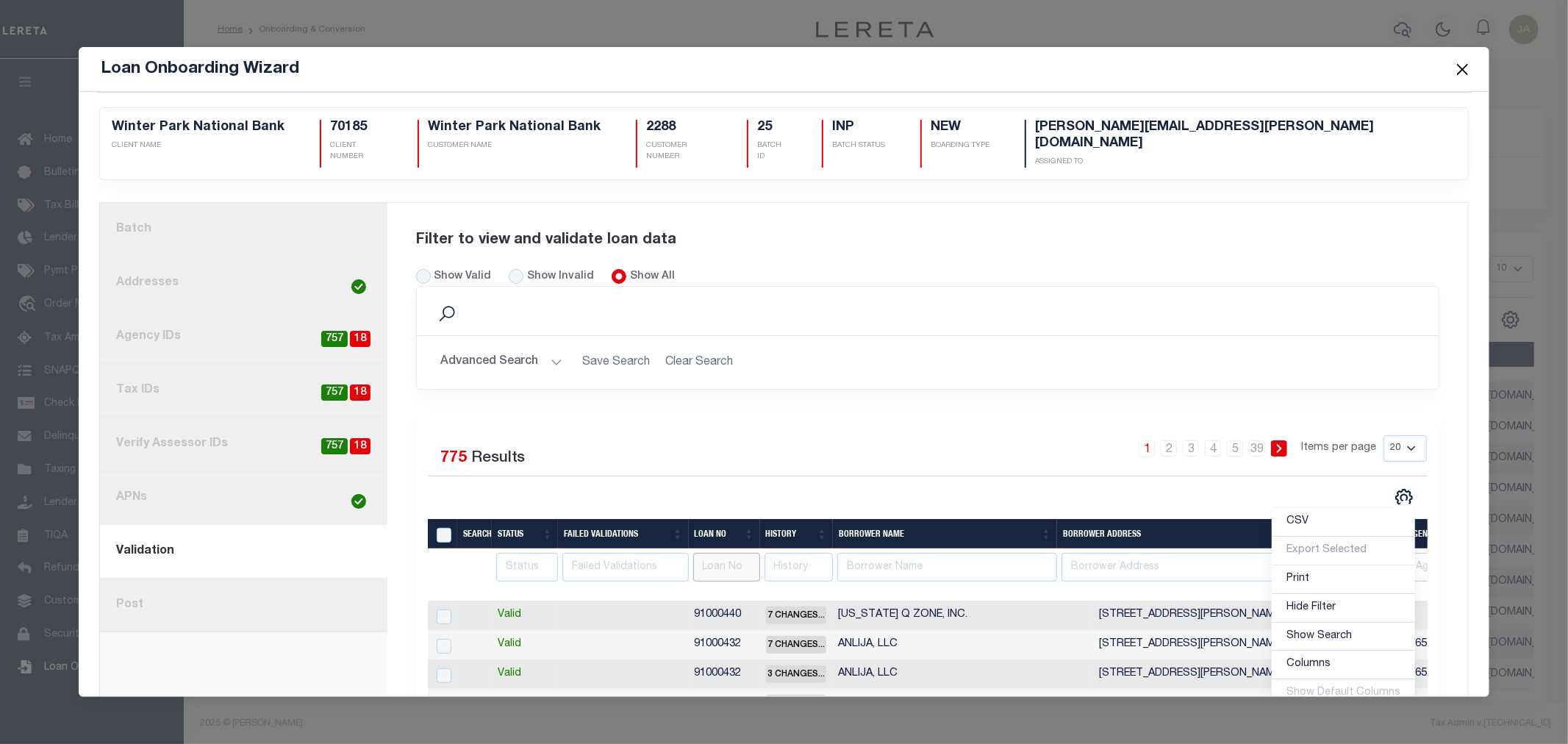
drag, startPoint x: 700, startPoint y: 554, endPoint x: 716, endPoint y: 541, distance: 20.6
click at [702, 553] on input "text" at bounding box center [726, 567] width 67 height 29
type input "71000941"
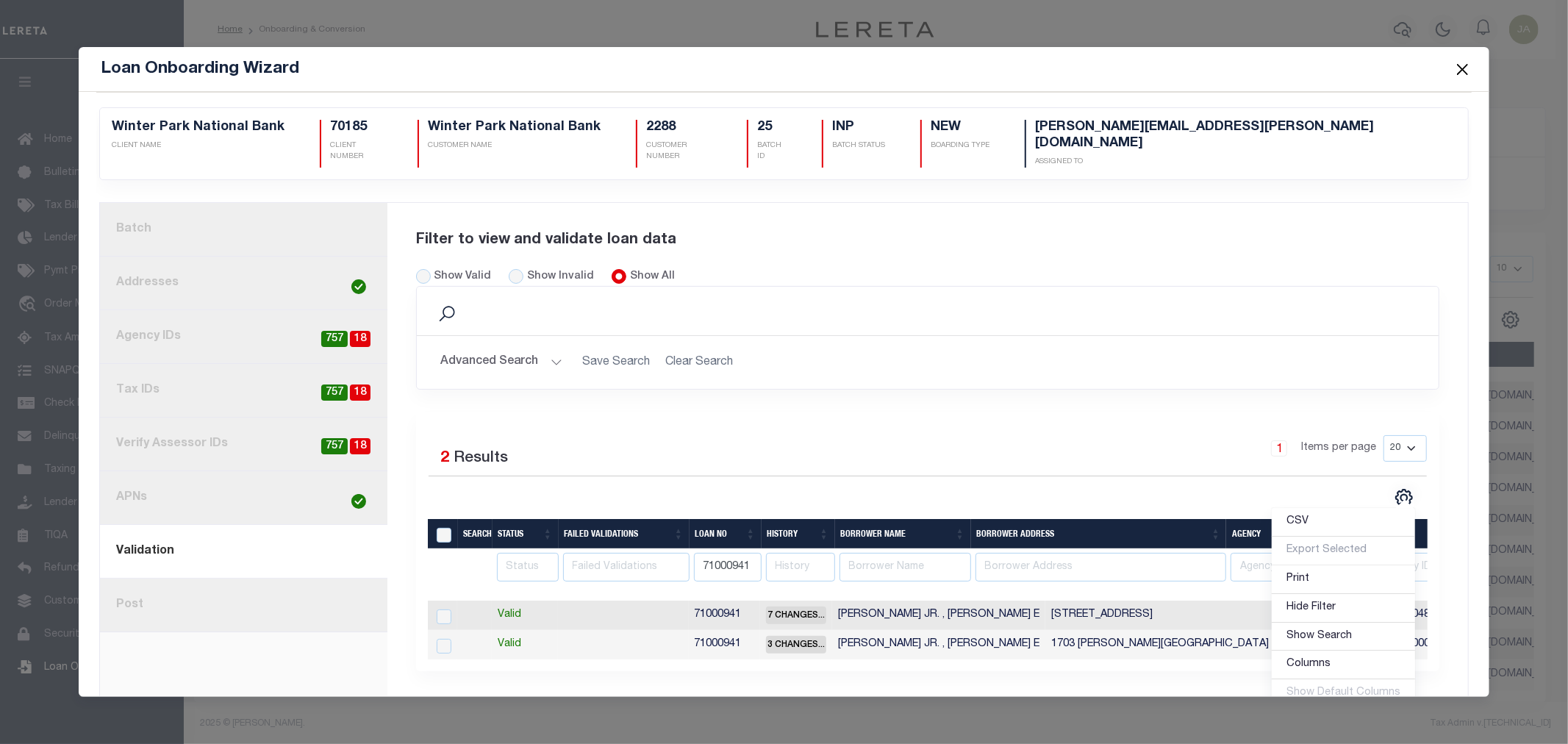
click at [1162, 435] on div "1 Items per page 20 40 60 100 200" at bounding box center [1056, 454] width 744 height 38
